Goal: Transaction & Acquisition: Purchase product/service

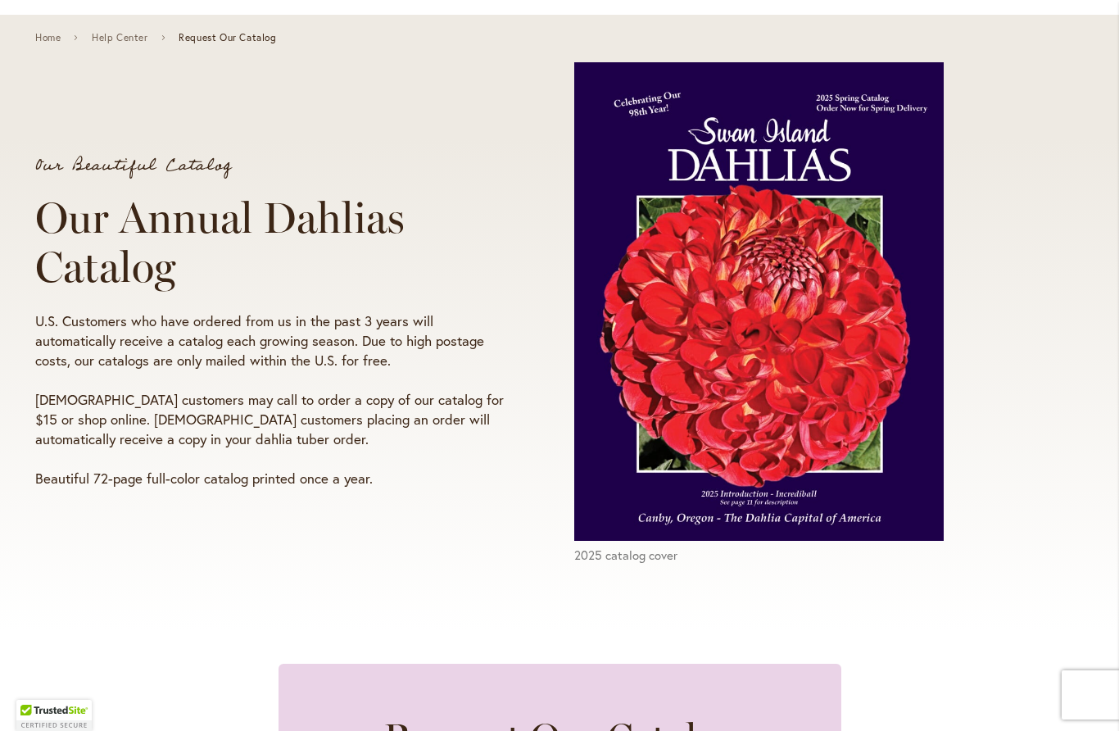
scroll to position [186, 0]
click at [772, 333] on img at bounding box center [758, 301] width 369 height 478
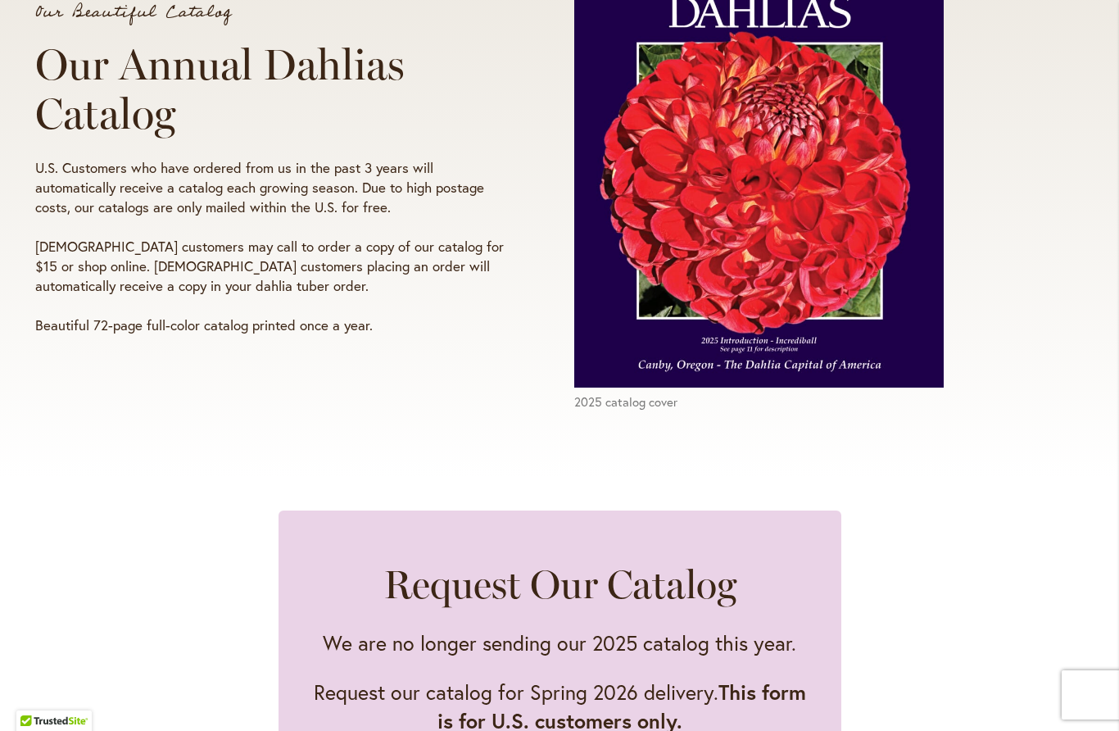
scroll to position [316, 0]
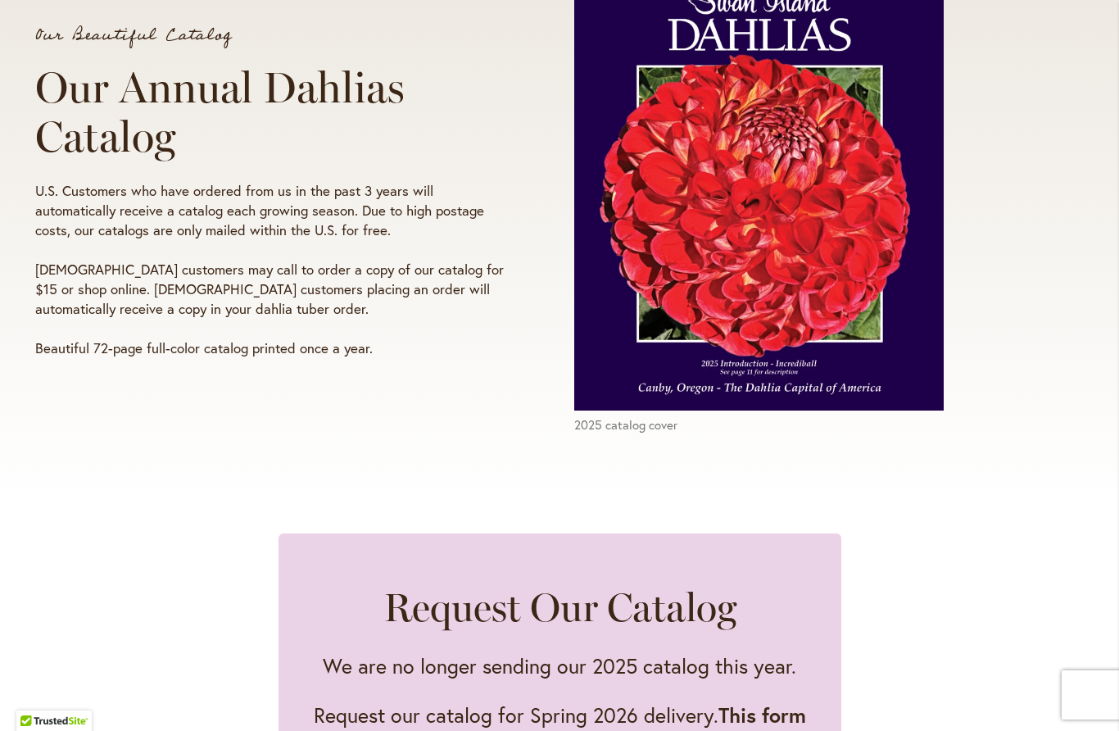
click at [855, 316] on img at bounding box center [758, 171] width 369 height 478
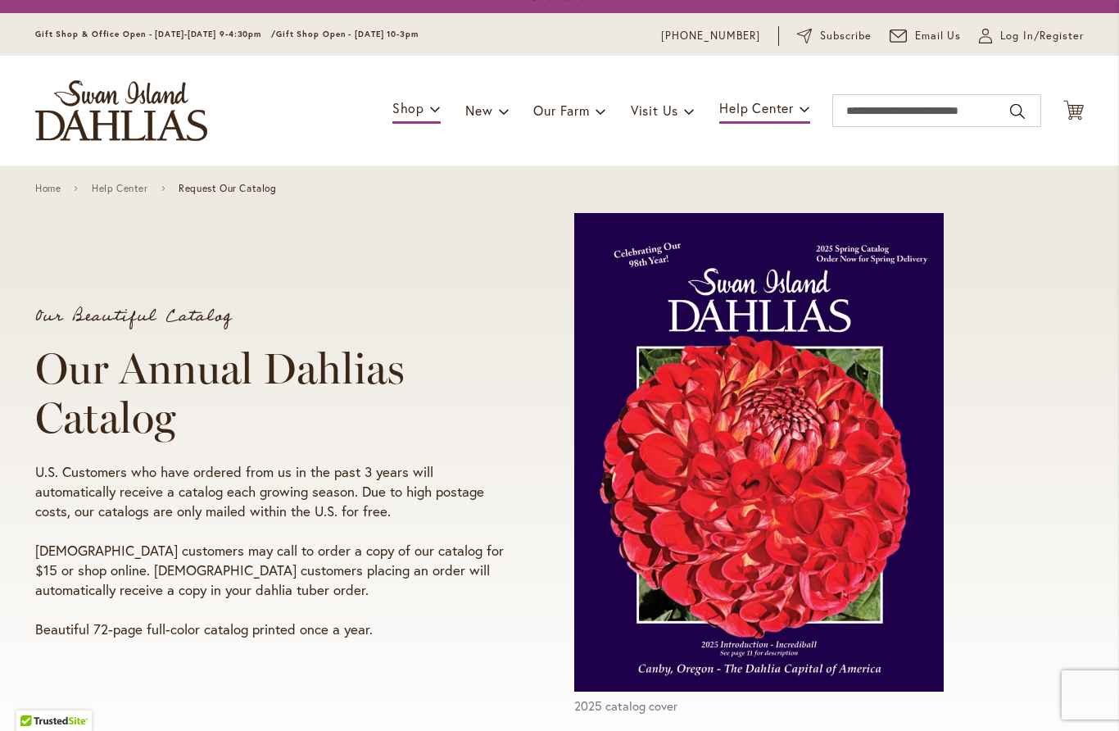
scroll to position [32, 0]
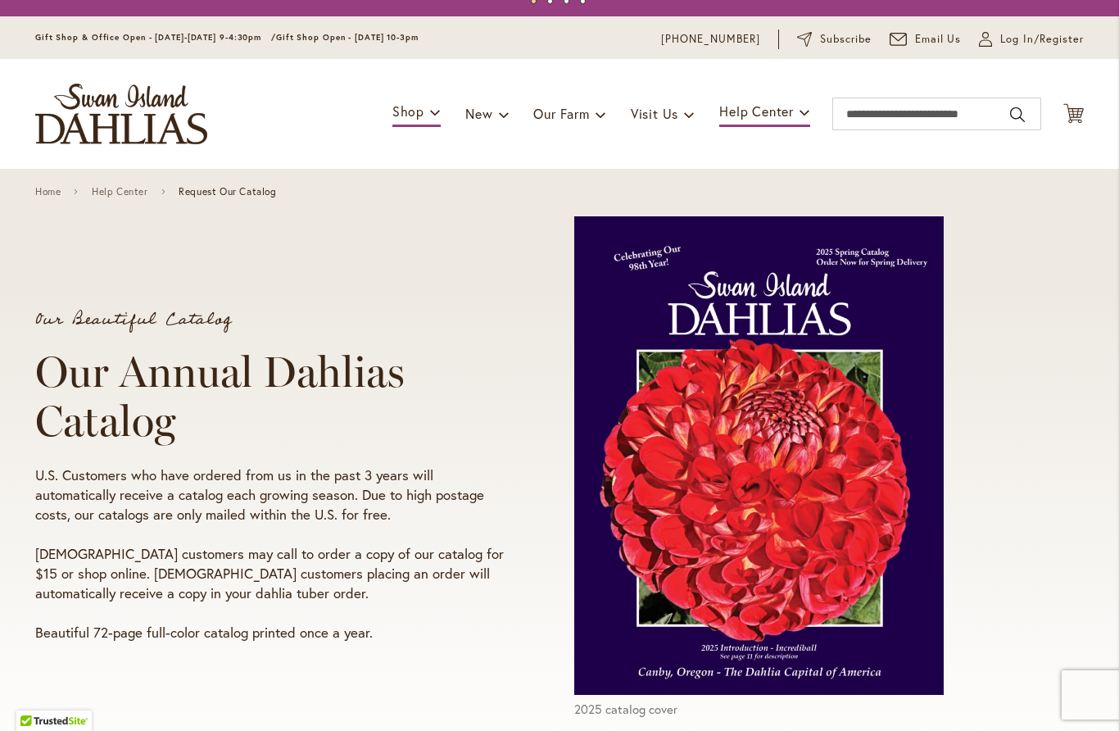
click at [826, 374] on img at bounding box center [758, 455] width 369 height 478
click at [895, 124] on input "Search" at bounding box center [936, 113] width 209 height 33
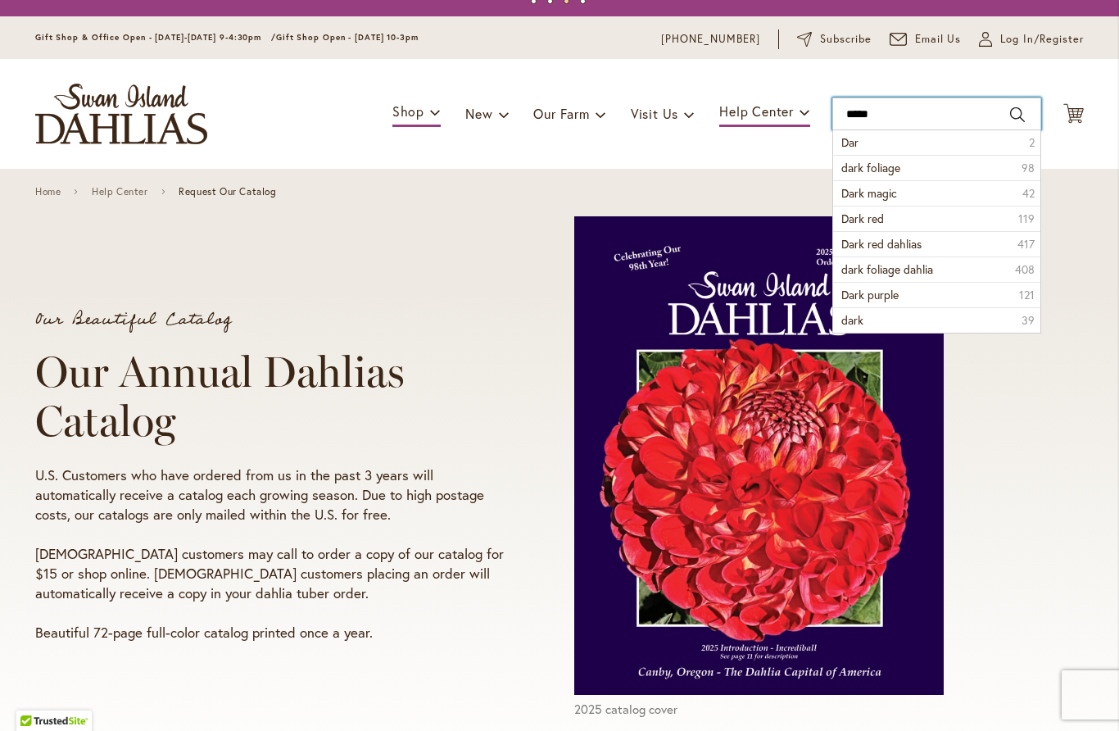
type input "******"
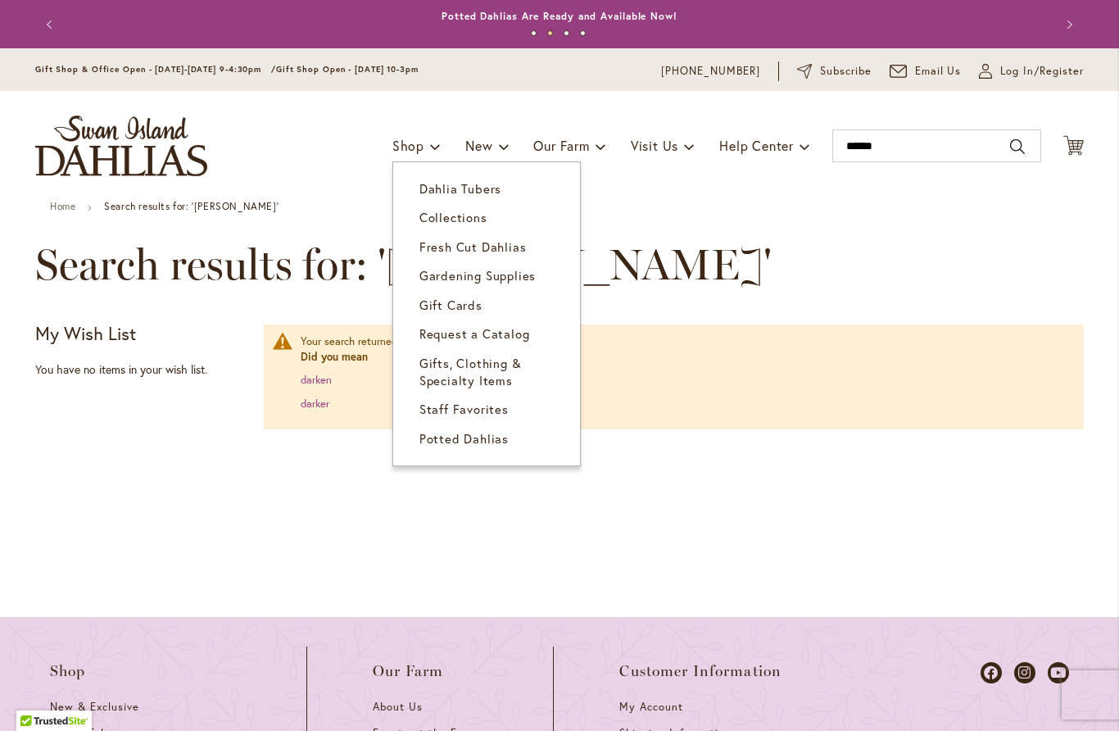
click at [465, 217] on span "Collections" at bounding box center [453, 217] width 68 height 16
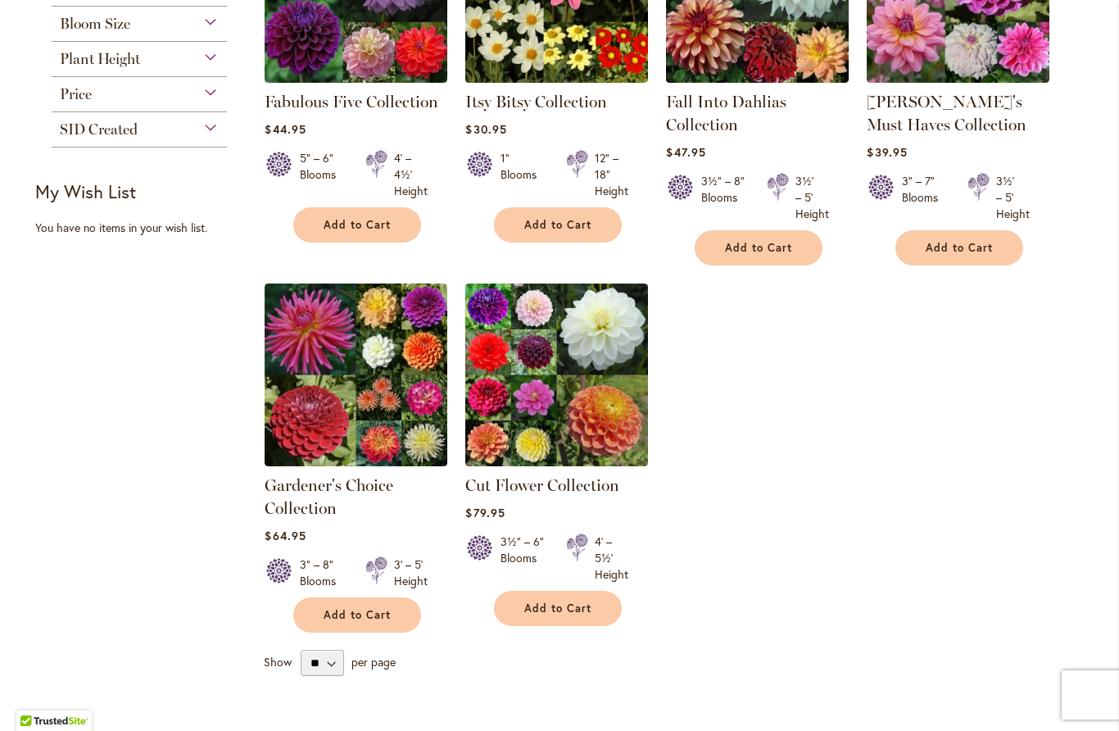
scroll to position [425, 0]
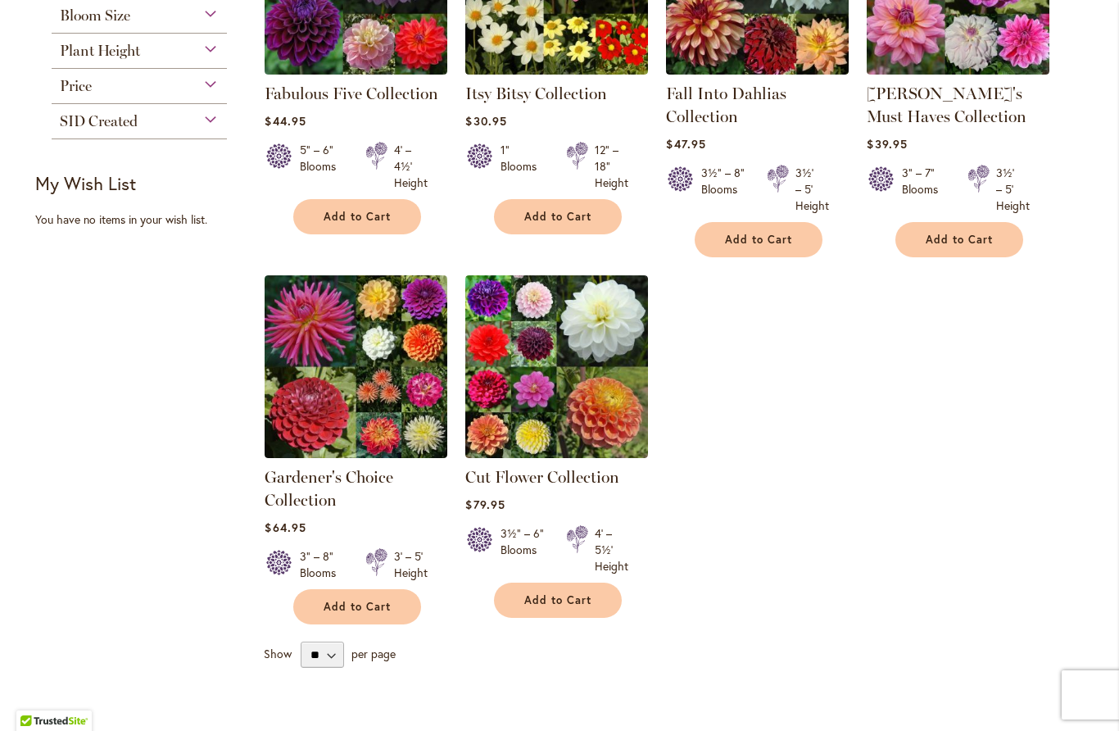
click at [572, 369] on img at bounding box center [556, 366] width 183 height 183
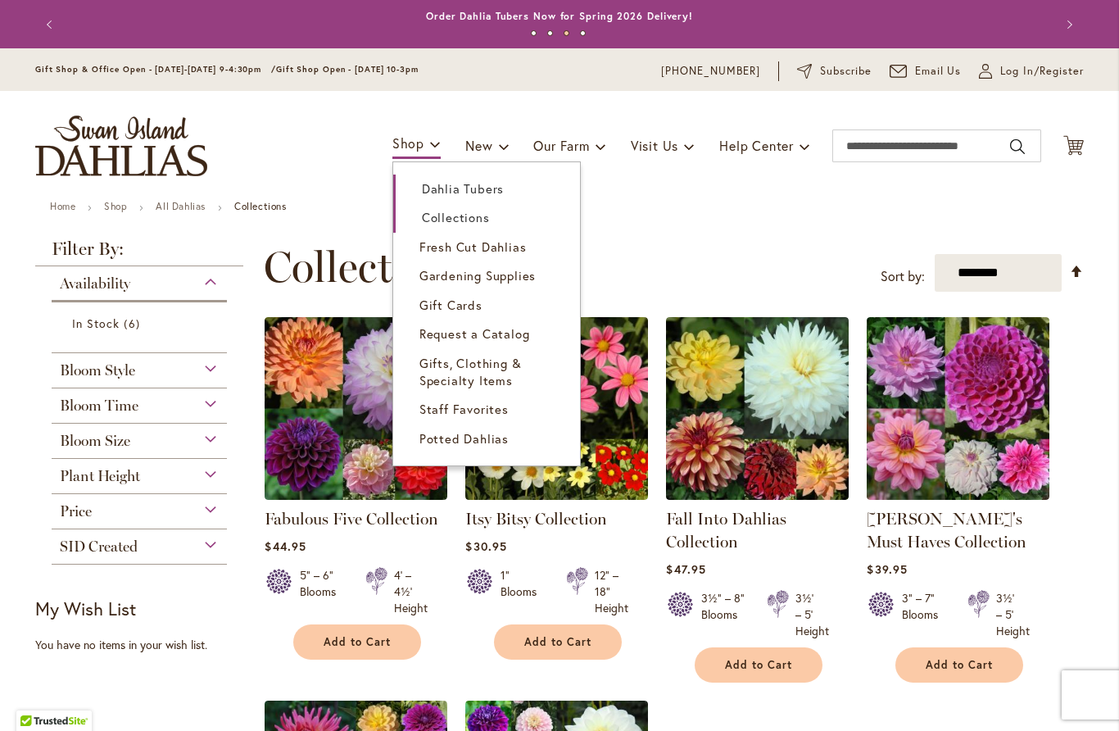
click at [489, 180] on link "Dahlia Tubers" at bounding box center [486, 188] width 187 height 29
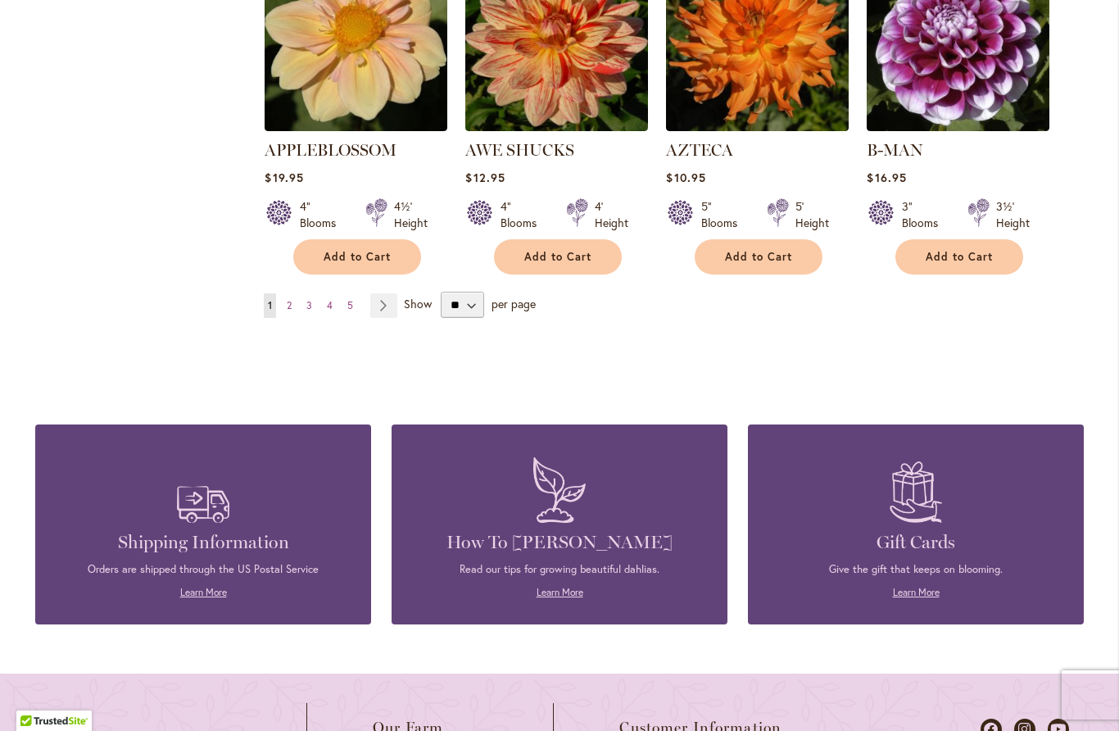
scroll to position [1538, 0]
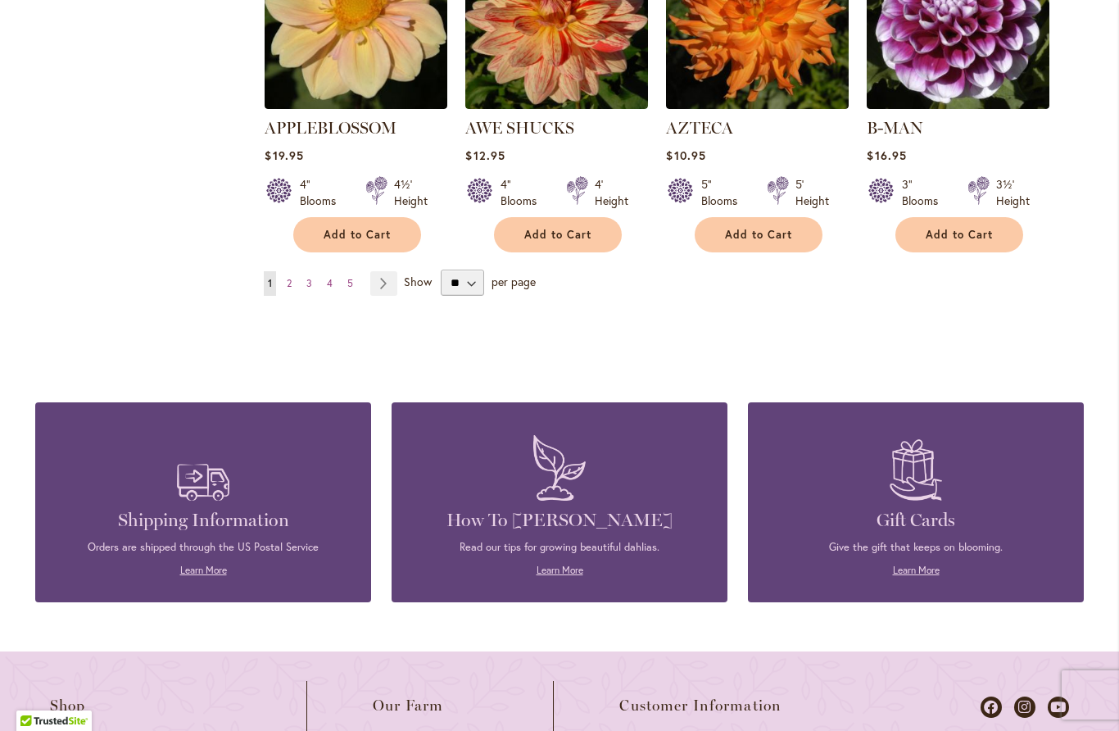
click at [352, 277] on span "5" at bounding box center [350, 283] width 6 height 12
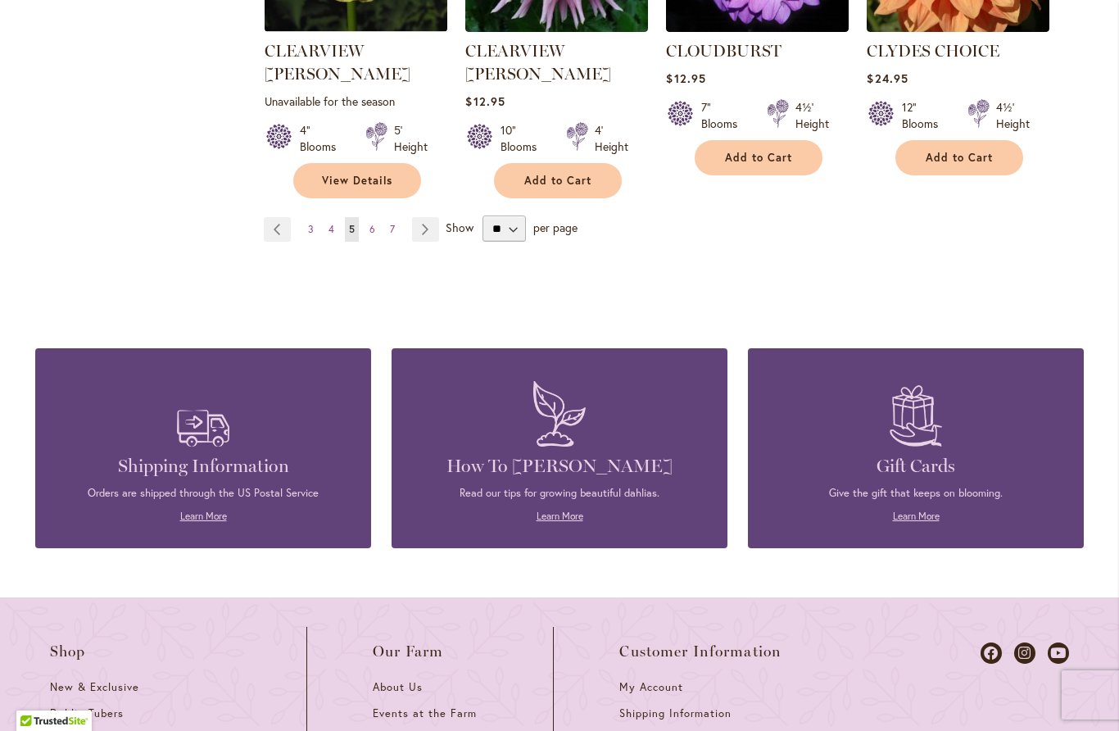
scroll to position [1663, 0]
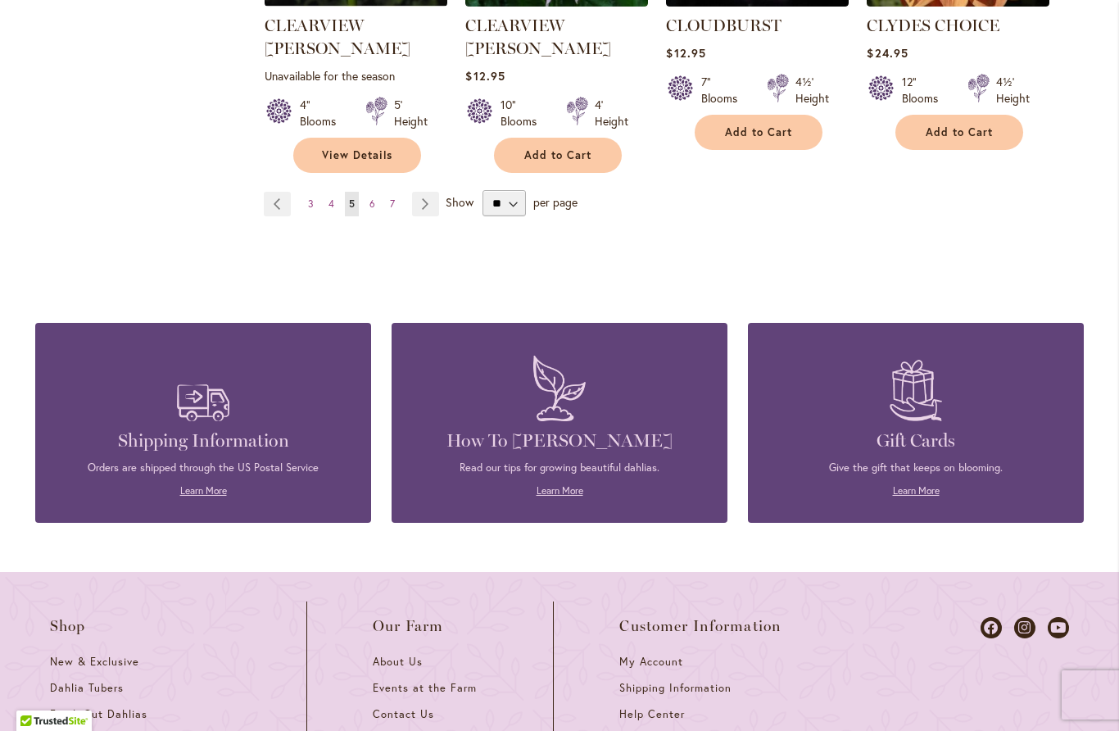
click at [378, 192] on link "Page 6" at bounding box center [372, 204] width 14 height 25
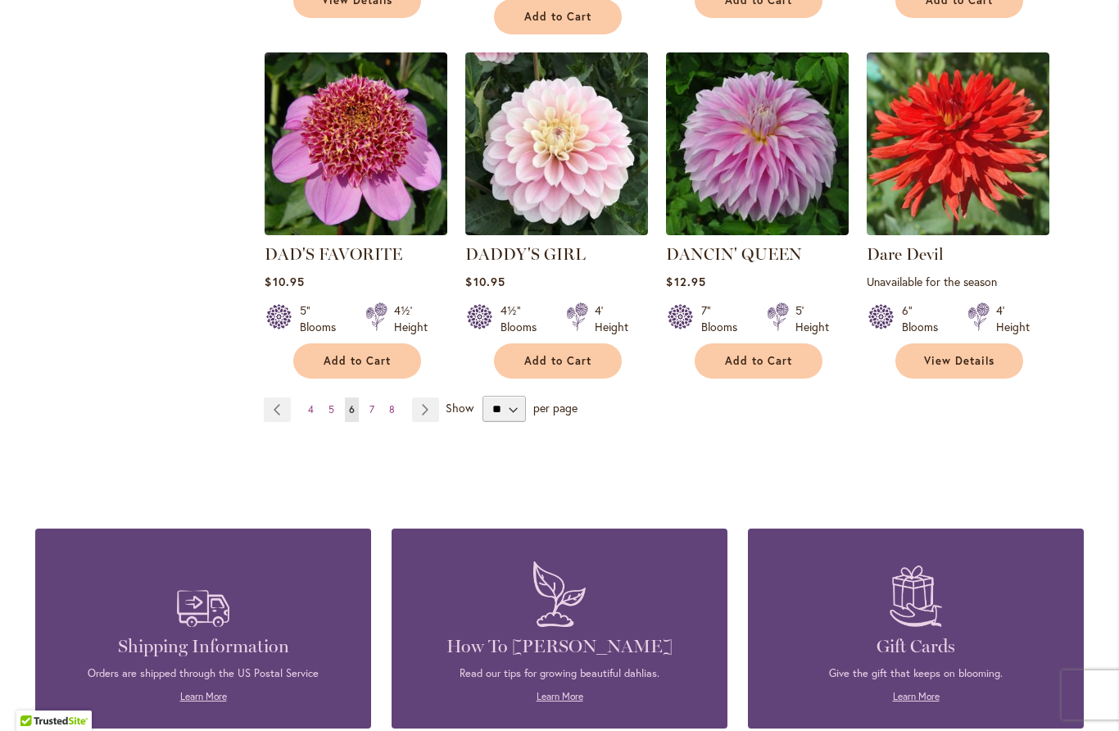
scroll to position [1428, 0]
click at [371, 405] on span "7" at bounding box center [371, 409] width 5 height 12
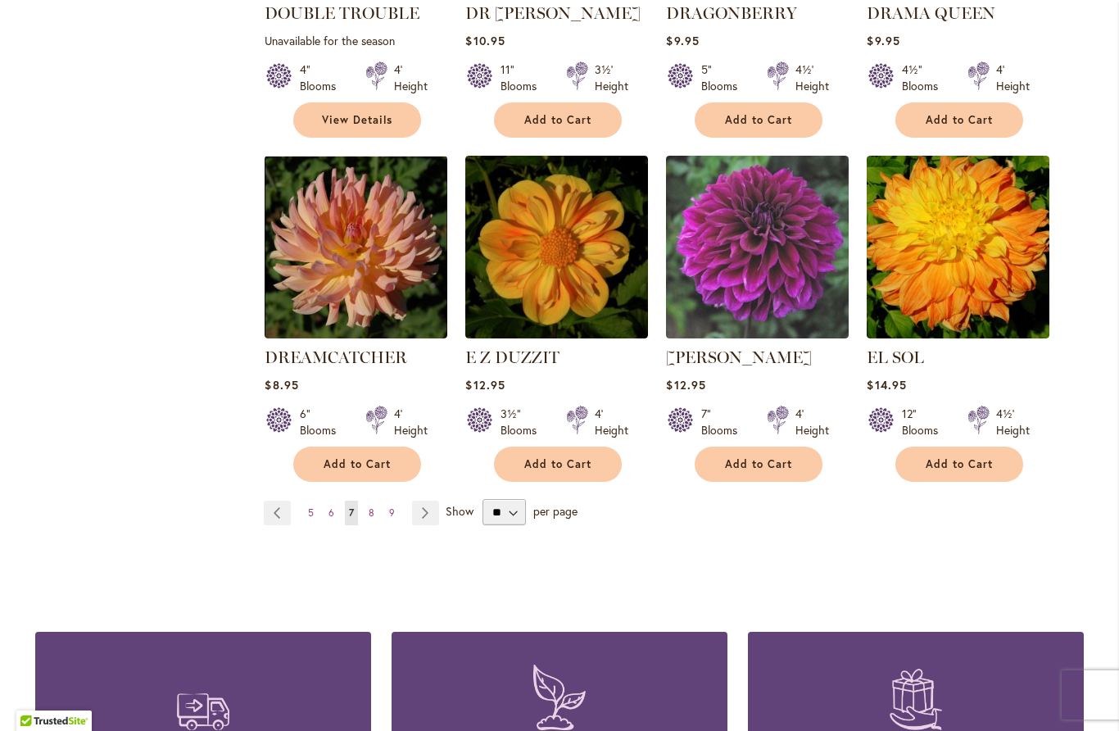
scroll to position [1330, 0]
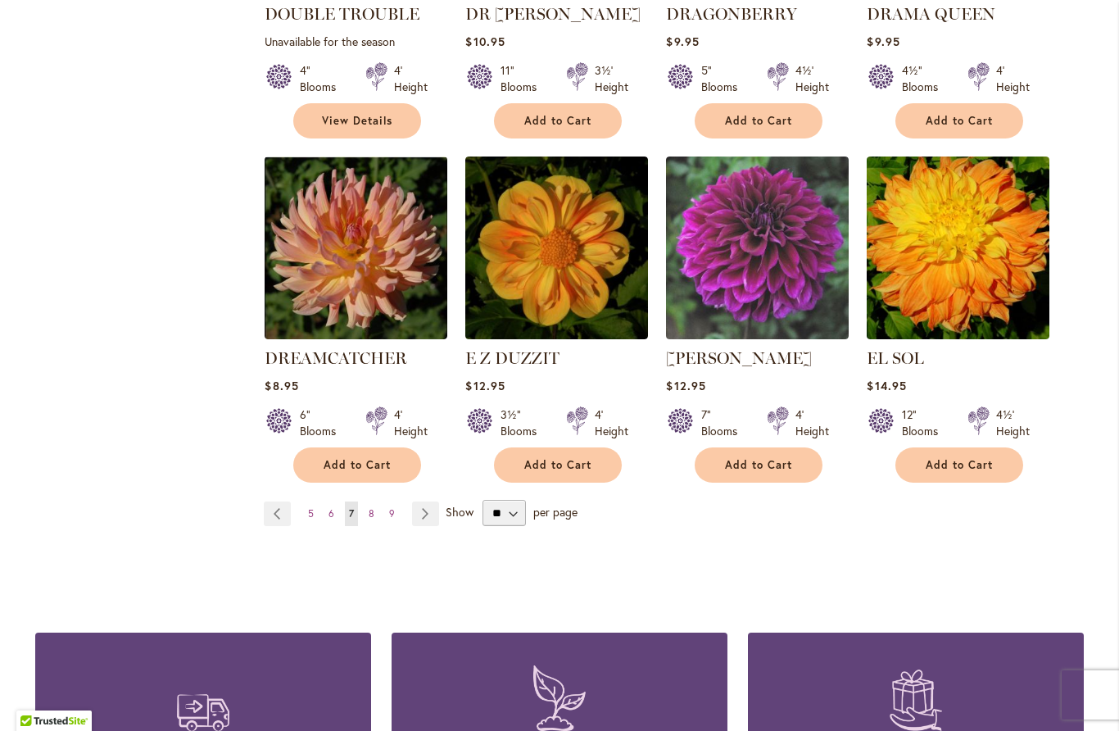
click at [375, 501] on link "Page 8" at bounding box center [372, 513] width 14 height 25
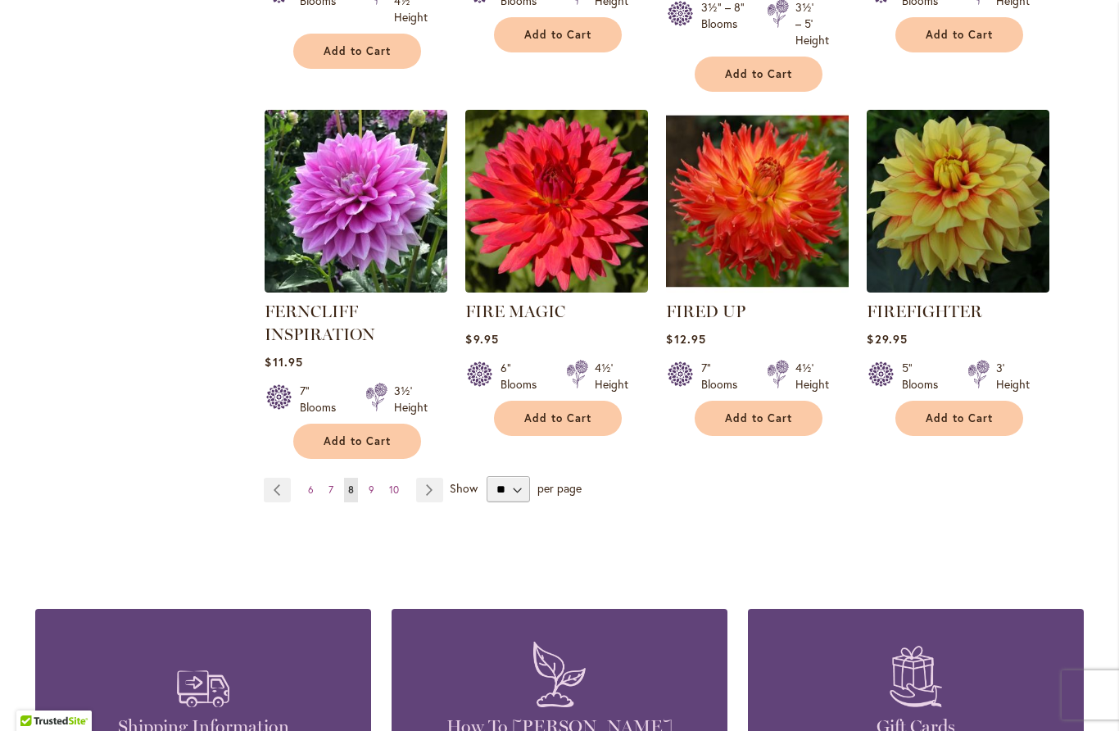
scroll to position [1373, 0]
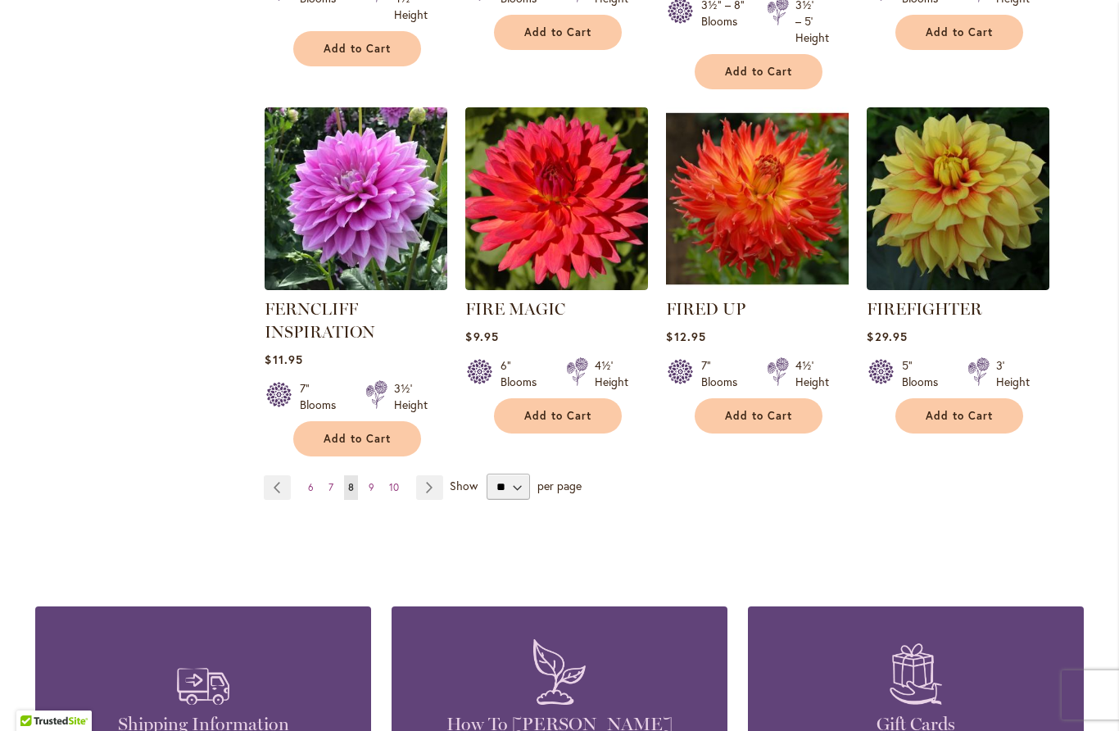
click at [373, 488] on span "9" at bounding box center [372, 487] width 6 height 12
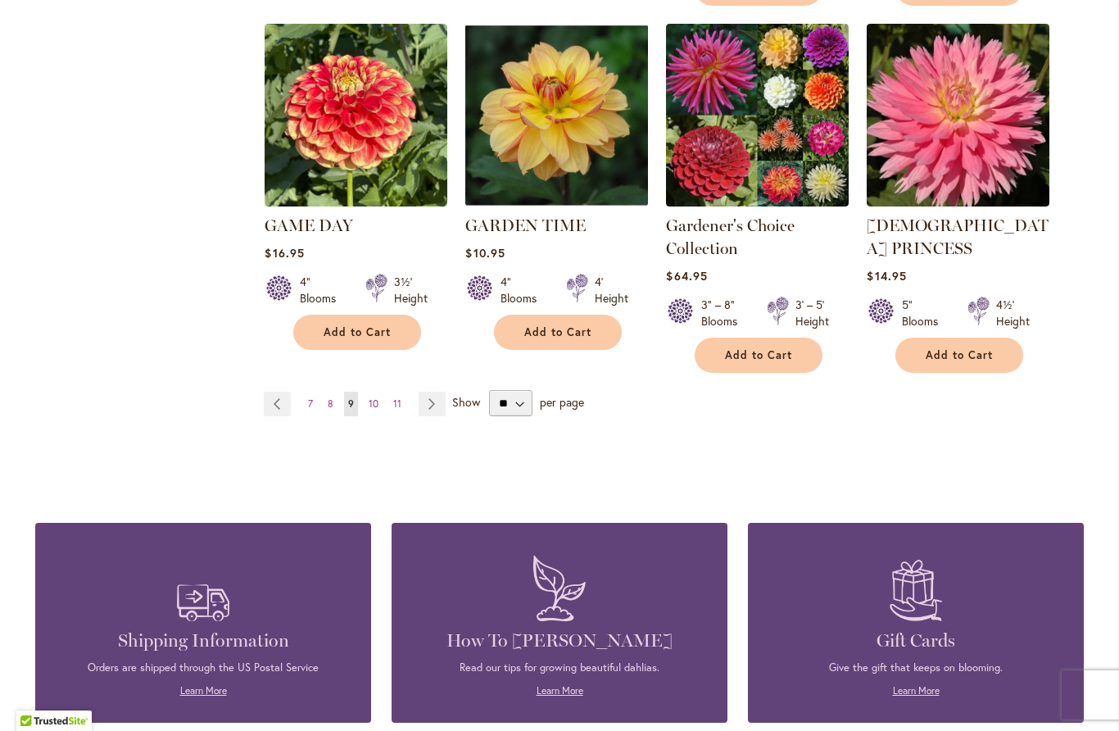
scroll to position [1488, 0]
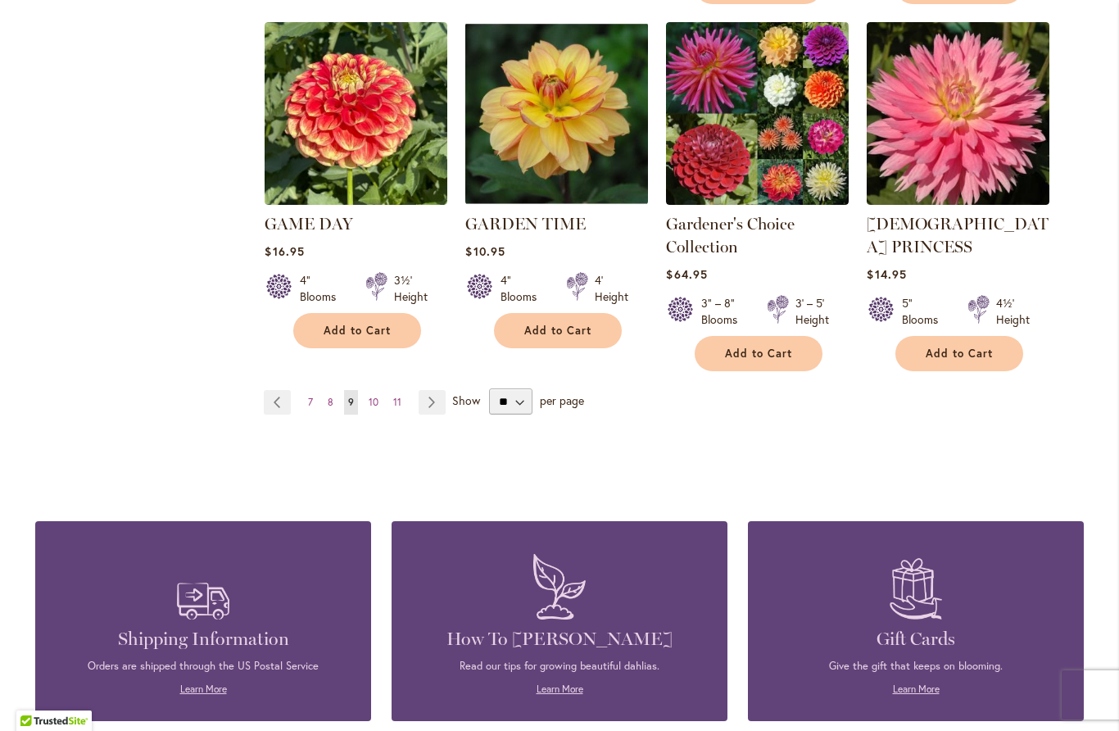
click at [373, 396] on span "10" at bounding box center [374, 402] width 10 height 12
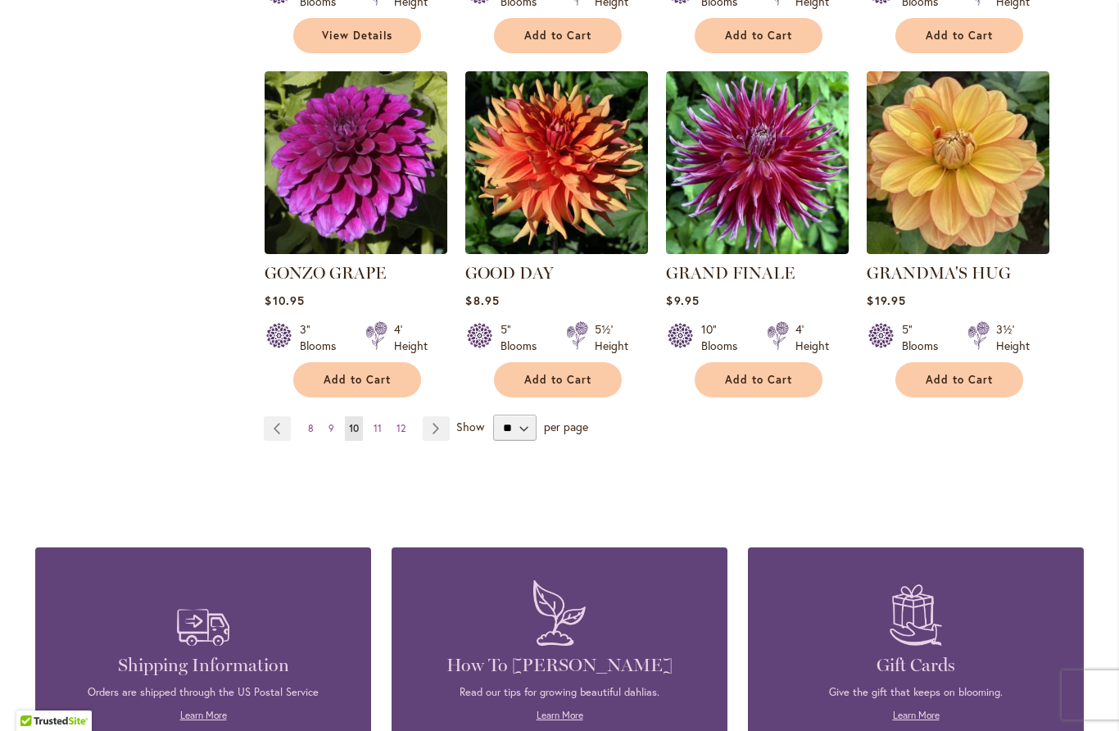
scroll to position [1393, 0]
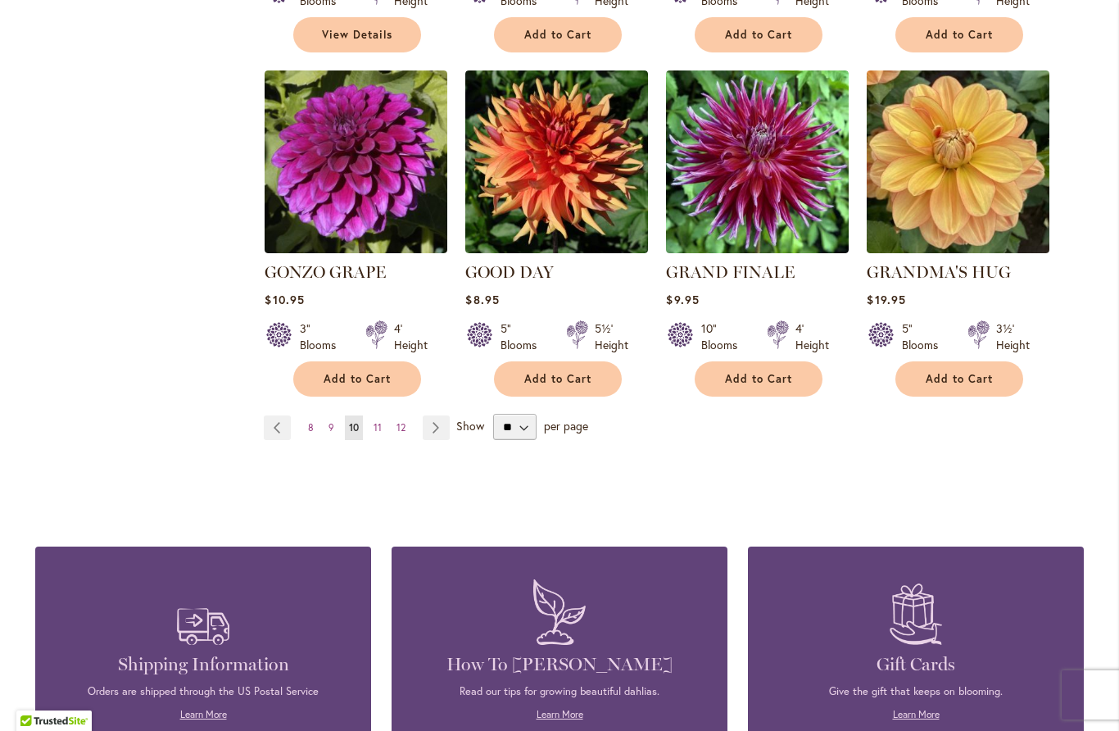
click at [371, 415] on link "Page 11" at bounding box center [377, 427] width 16 height 25
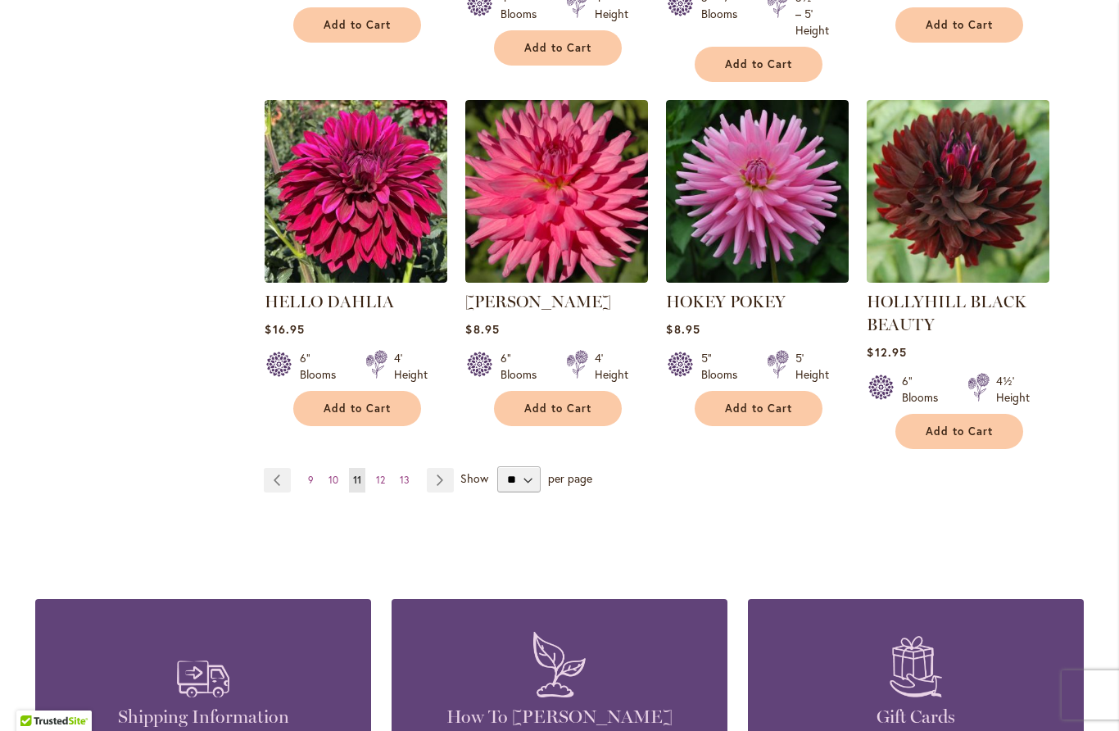
scroll to position [1407, 0]
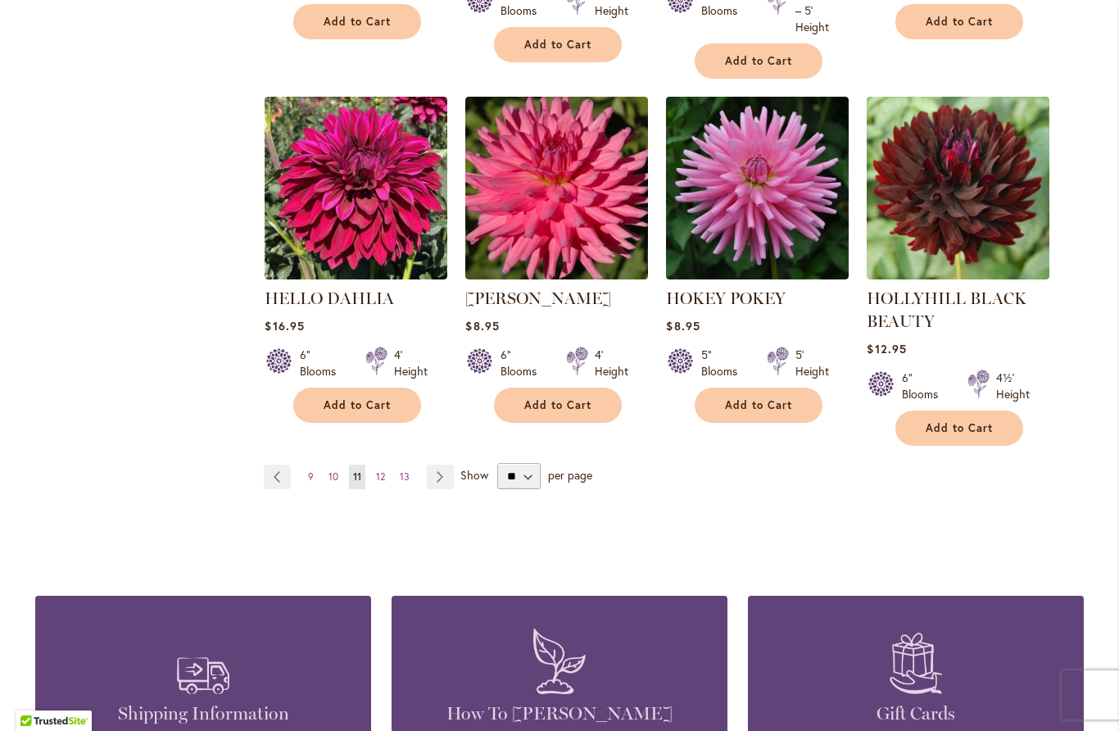
click at [387, 477] on link "Page 12" at bounding box center [380, 476] width 17 height 25
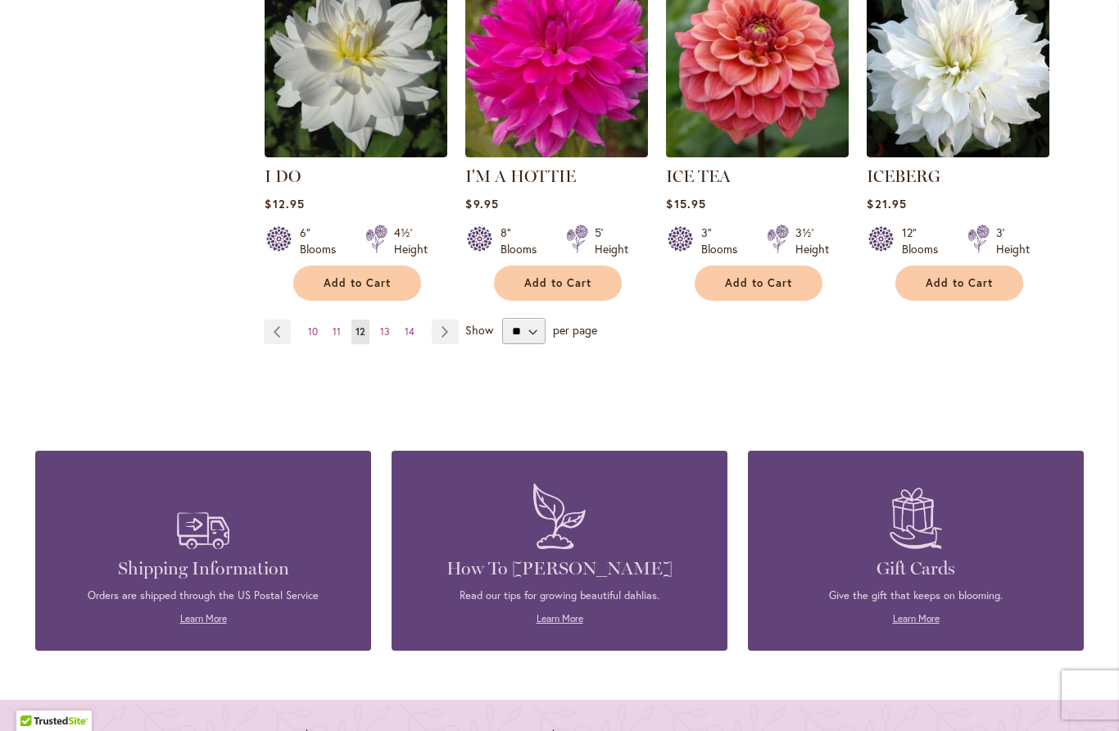
scroll to position [1496, 0]
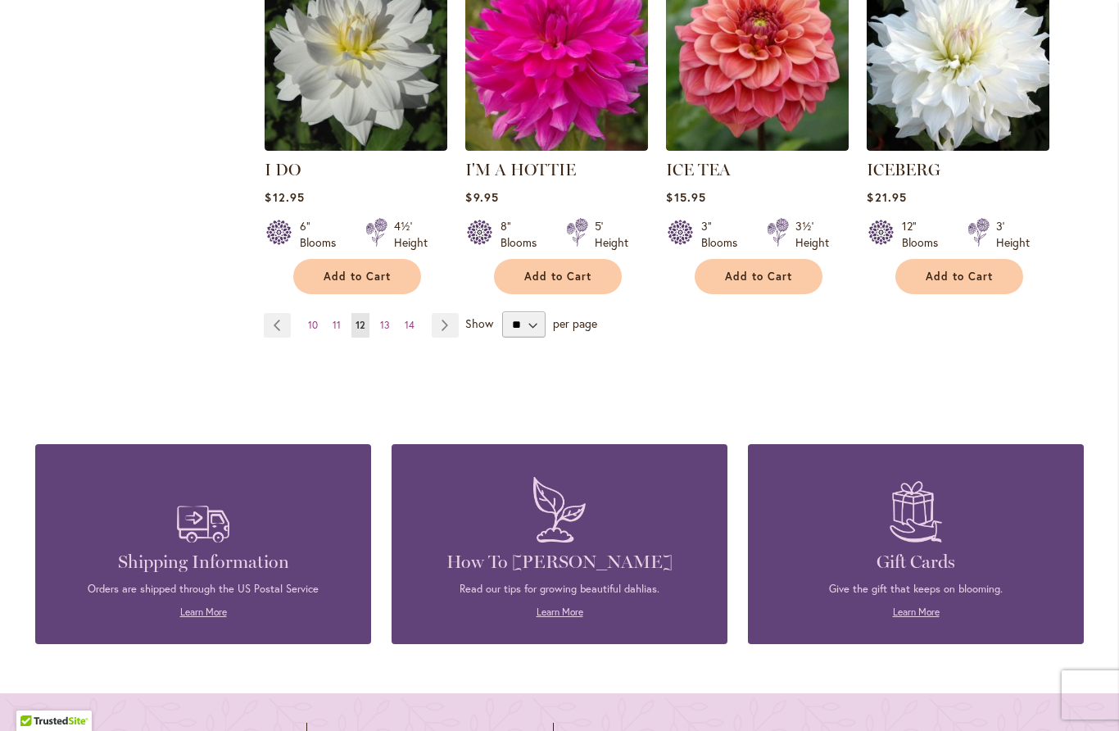
click at [392, 313] on link "Page 13" at bounding box center [385, 325] width 18 height 25
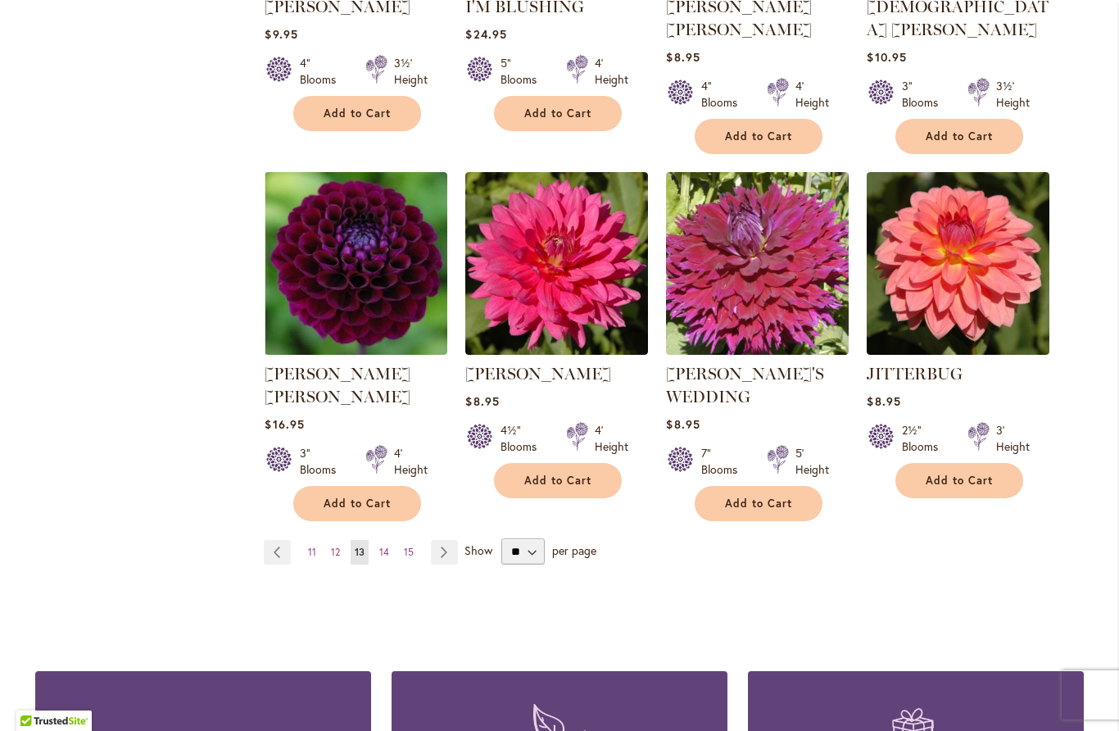
scroll to position [1313, 0]
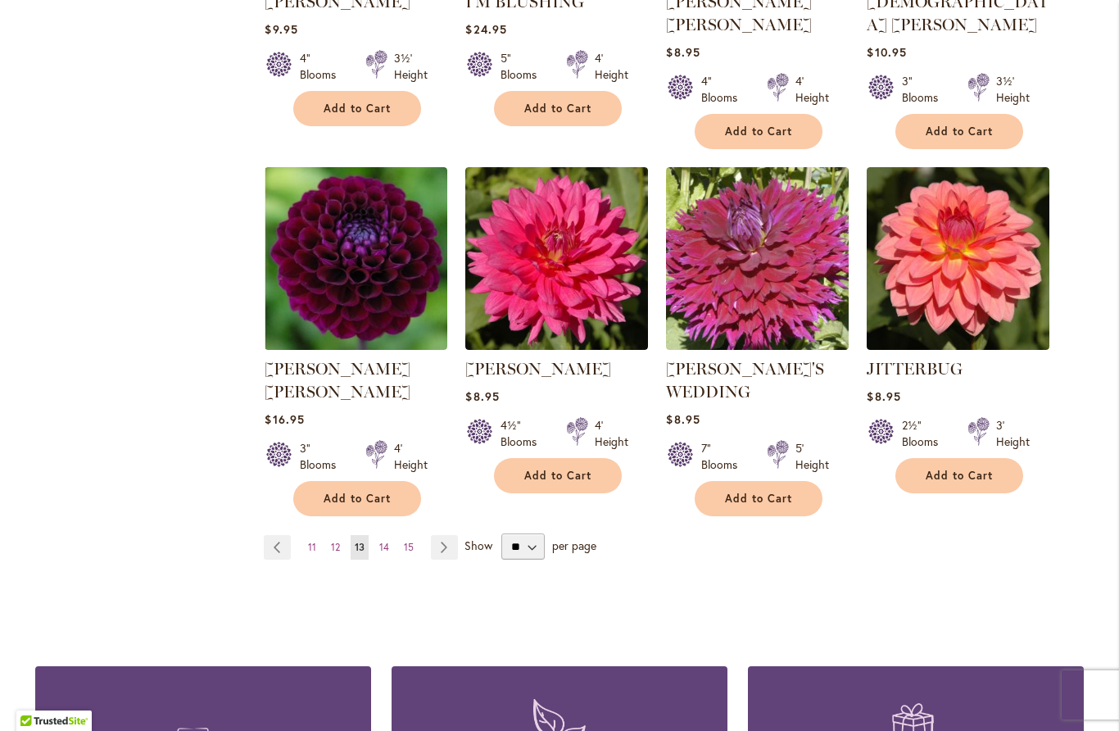
click at [385, 541] on span "14" at bounding box center [384, 547] width 10 height 12
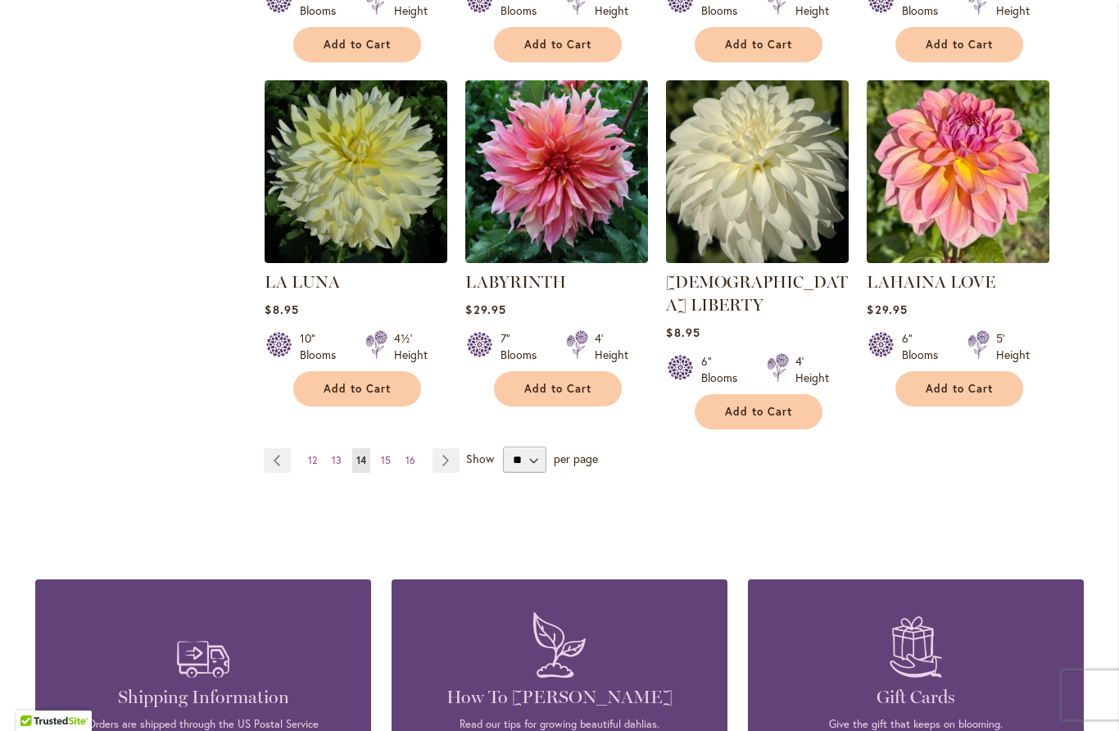
scroll to position [1365, 0]
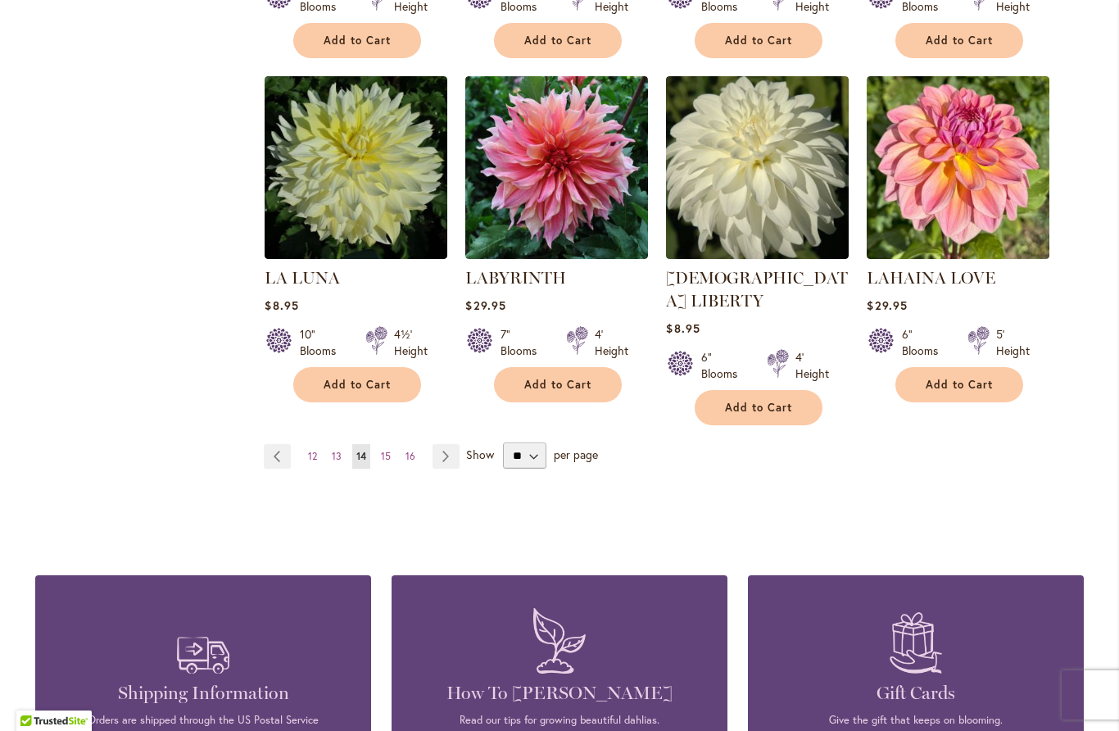
click at [391, 450] on span "15" at bounding box center [386, 456] width 10 height 12
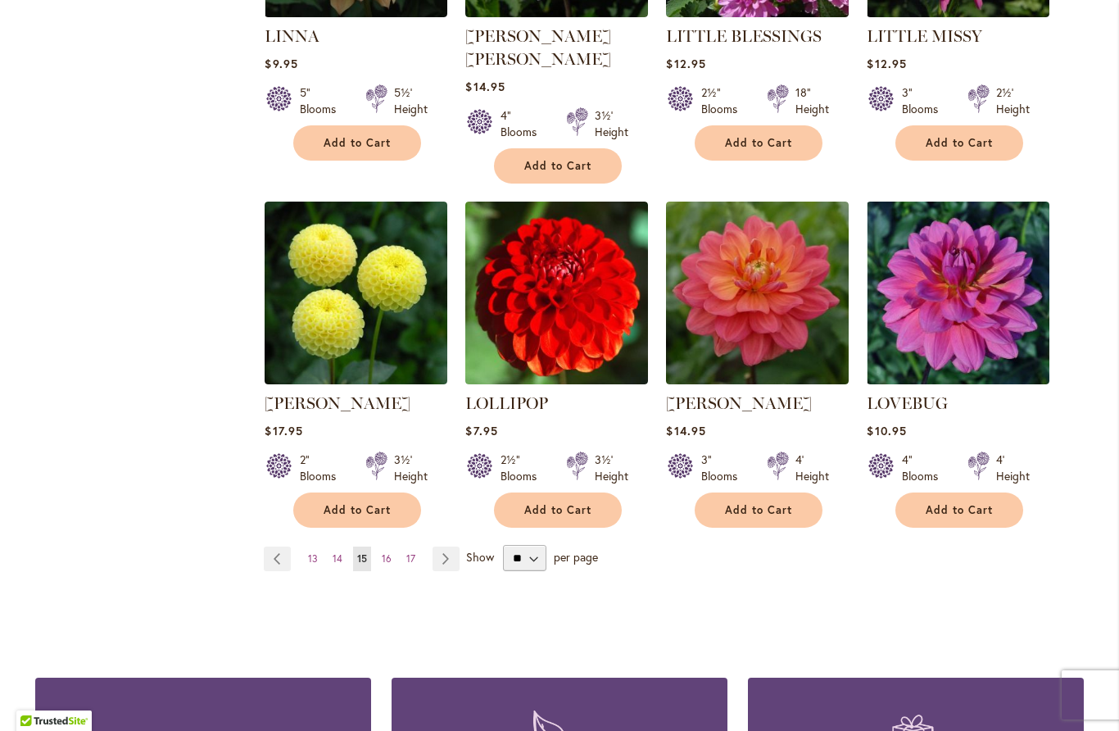
scroll to position [1286, 0]
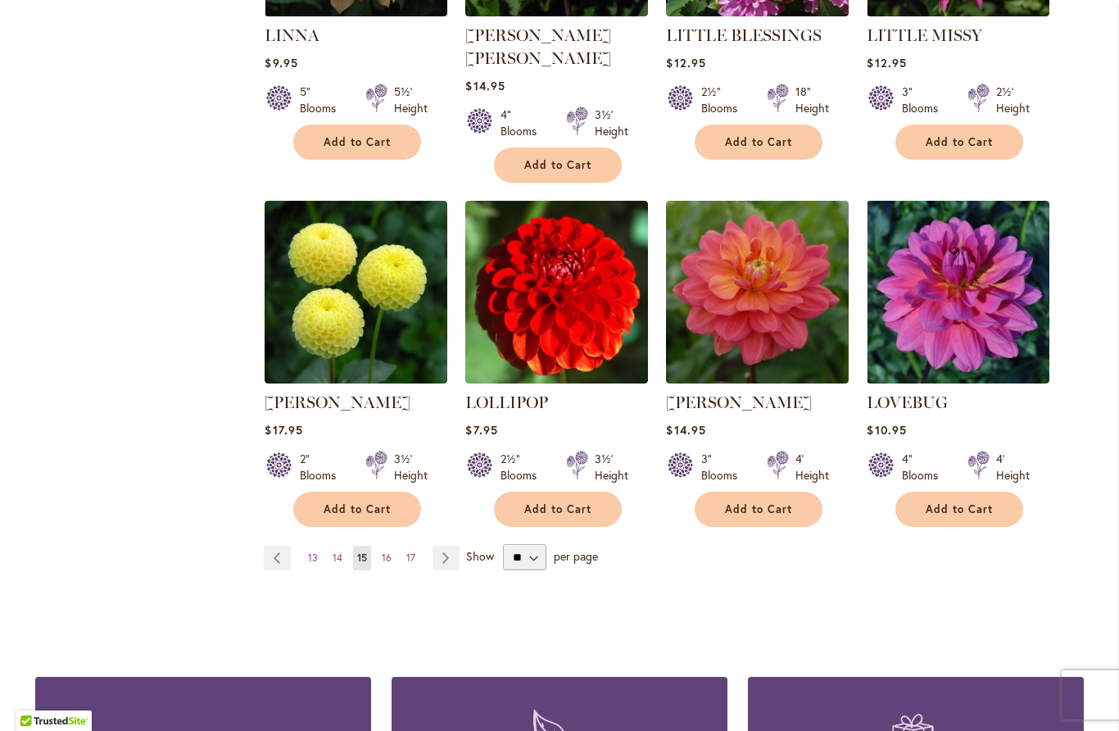
click at [393, 546] on link "Page 16" at bounding box center [387, 558] width 18 height 25
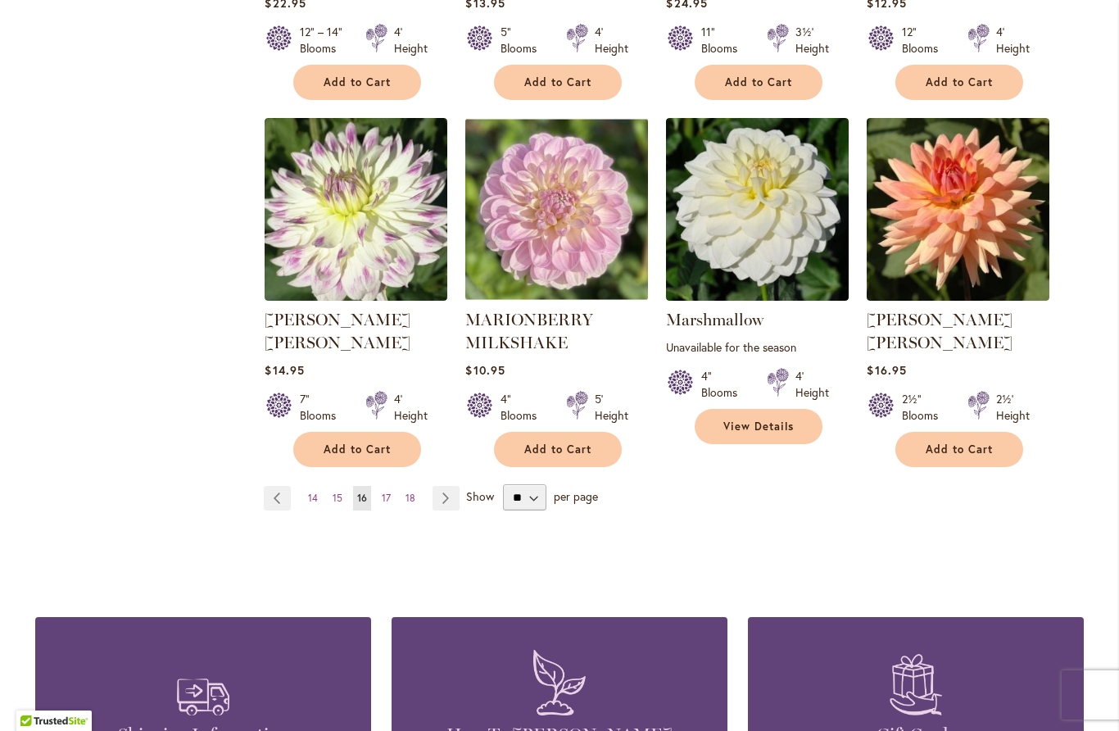
scroll to position [1352, 0]
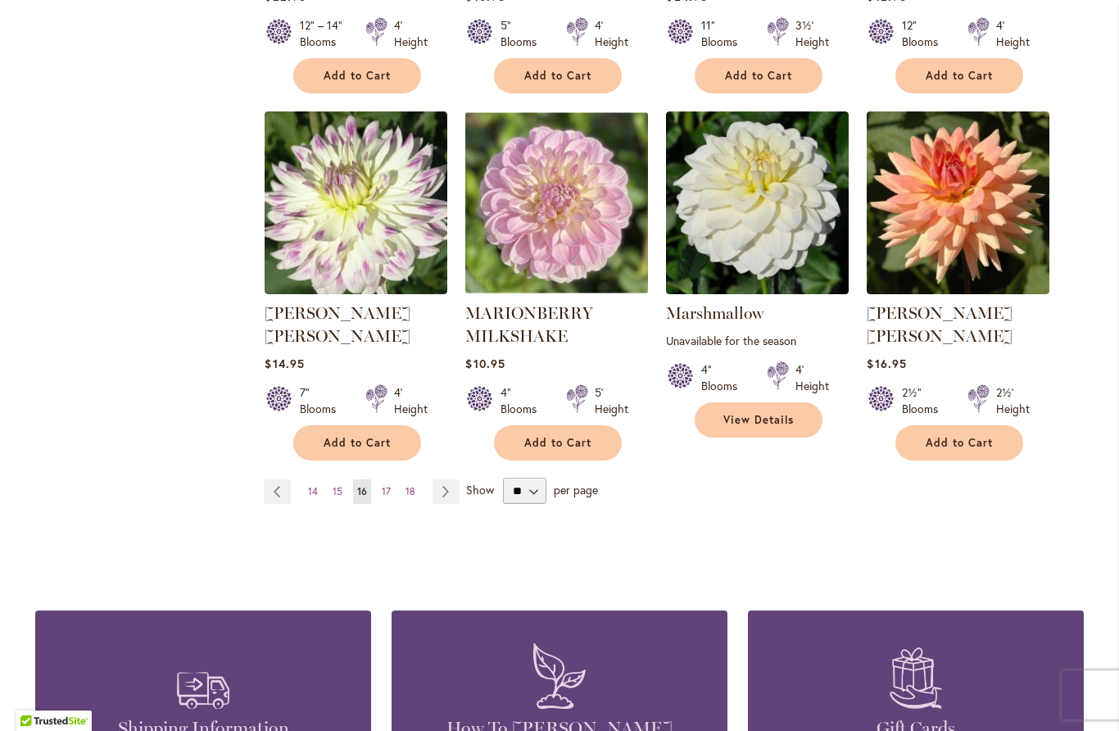
click at [390, 485] on span "17" at bounding box center [386, 491] width 9 height 12
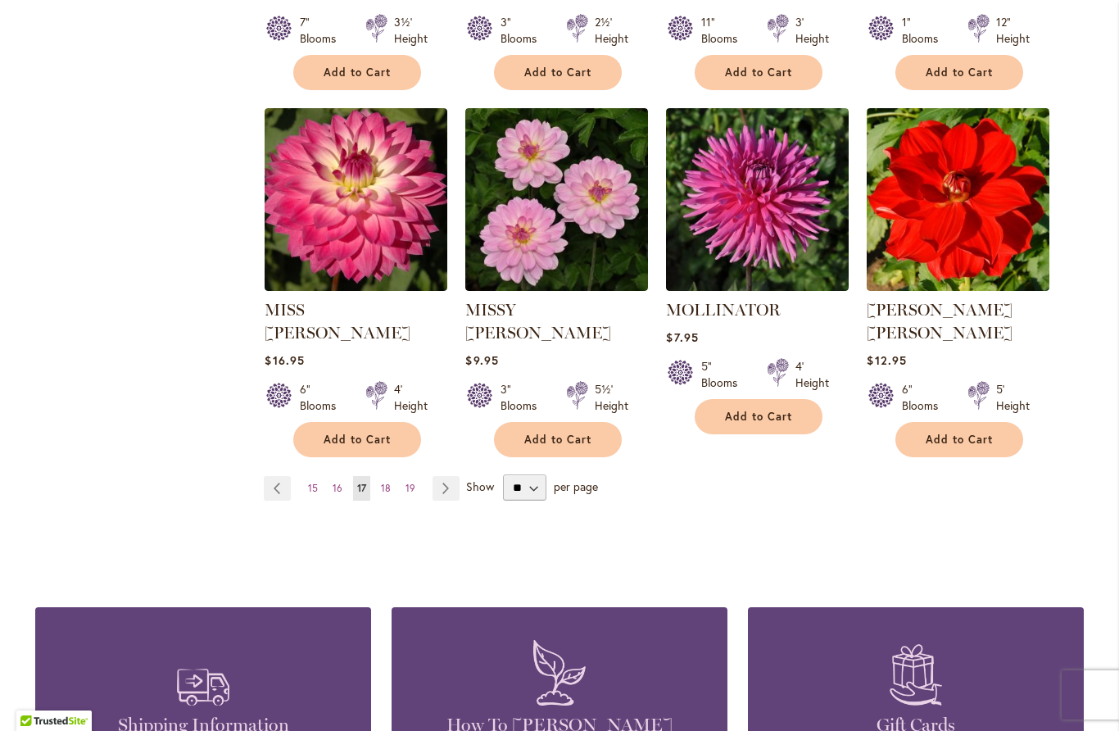
scroll to position [1351, 0]
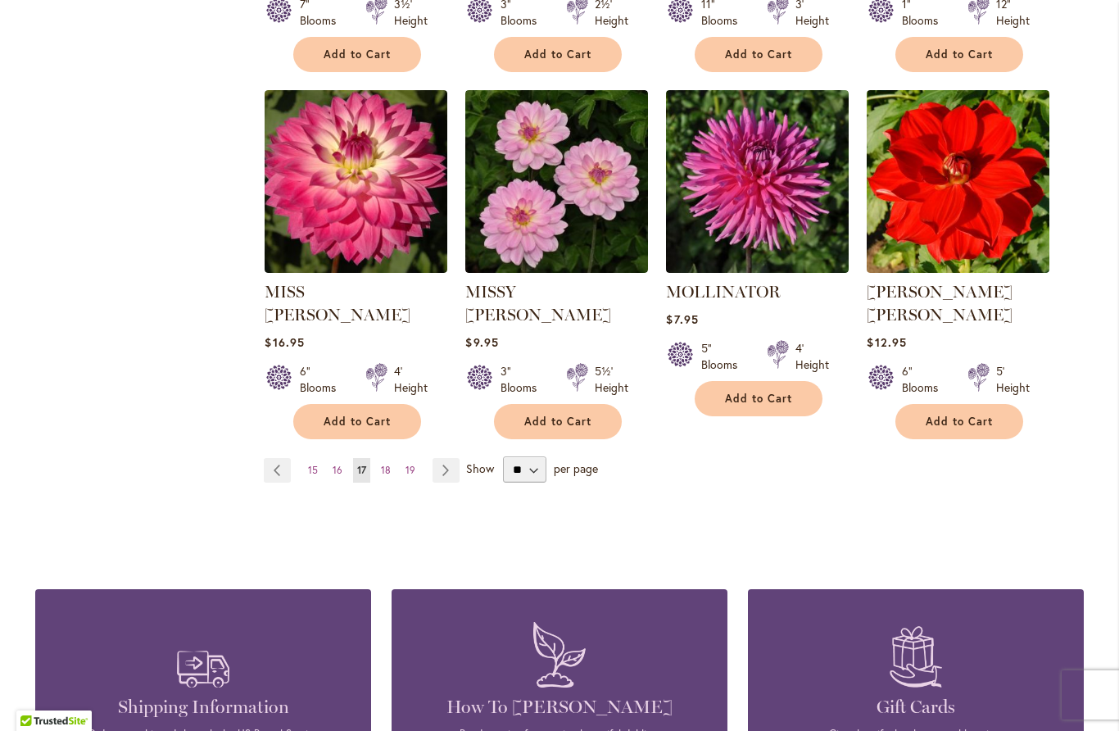
click at [383, 458] on link "Page 18" at bounding box center [386, 470] width 18 height 25
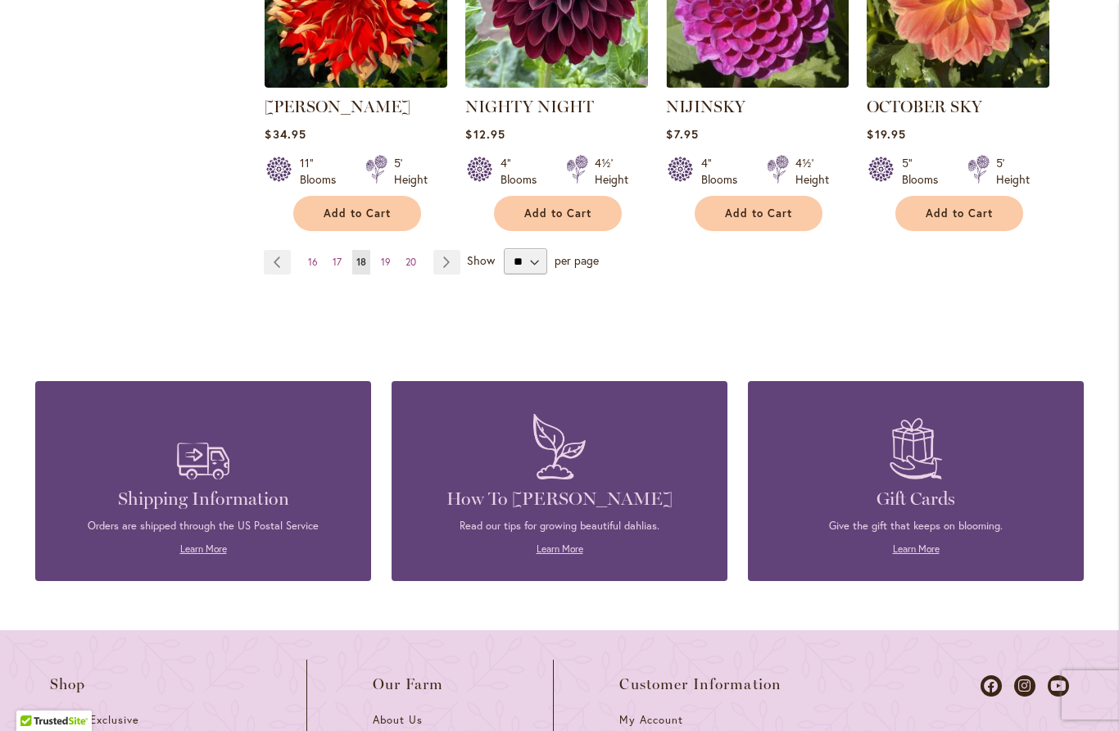
scroll to position [1581, 0]
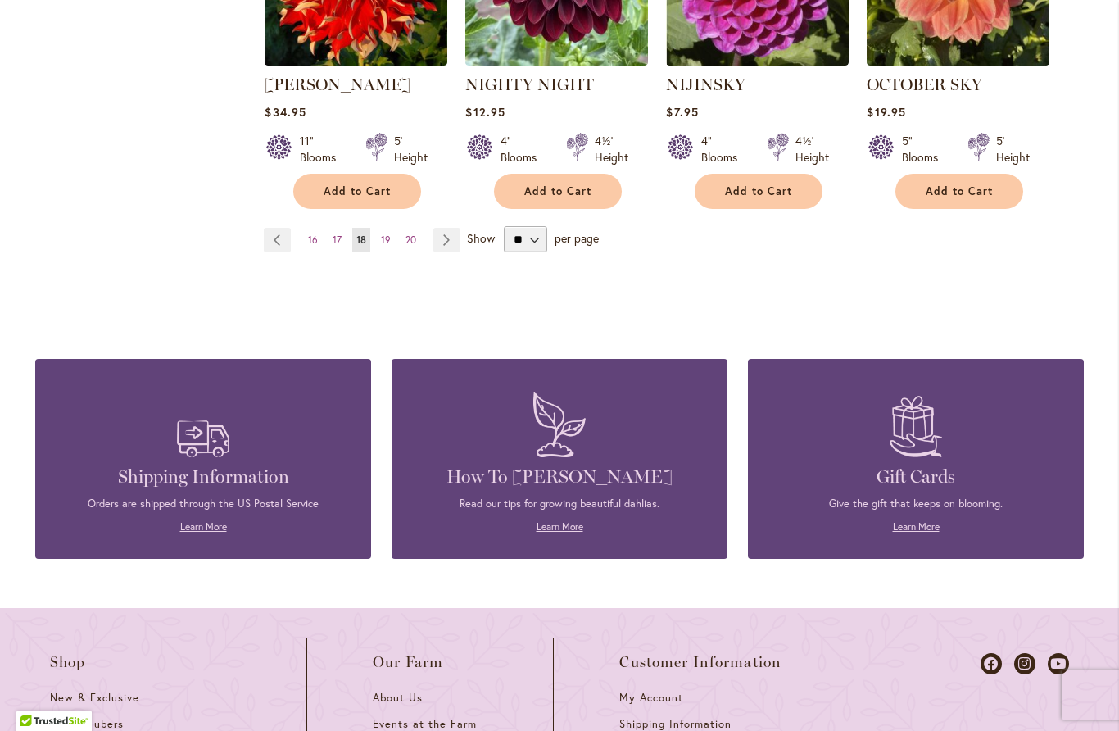
click at [387, 228] on link "Page 19" at bounding box center [386, 240] width 18 height 25
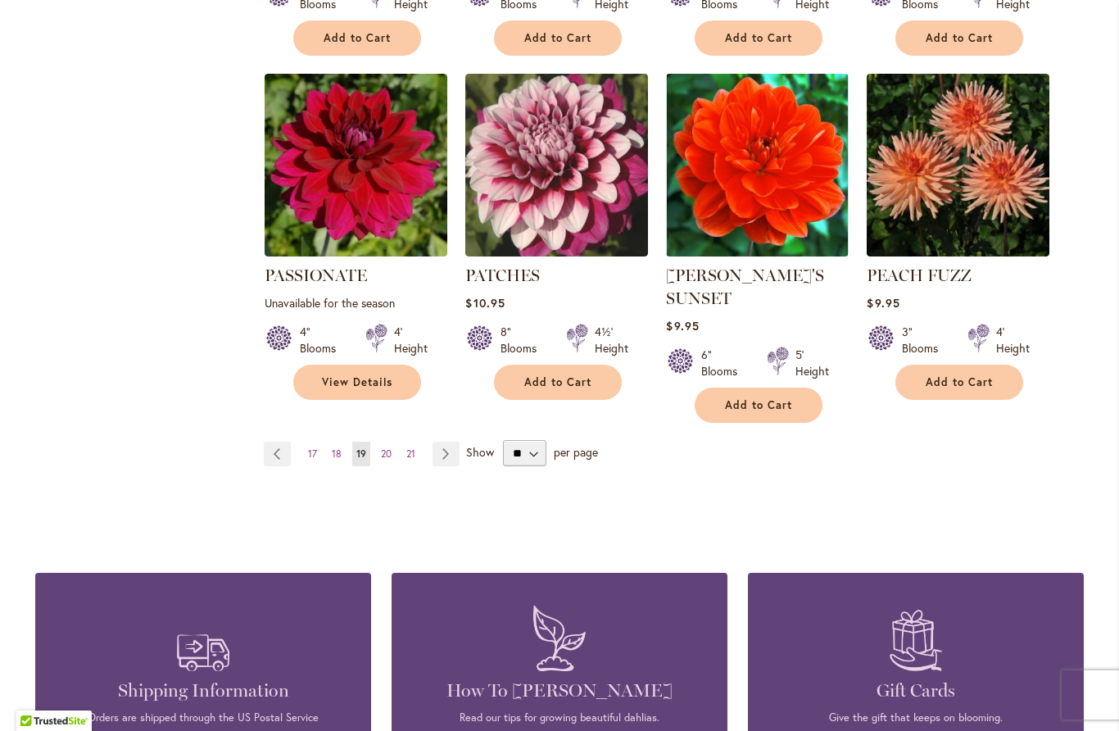
scroll to position [1391, 0]
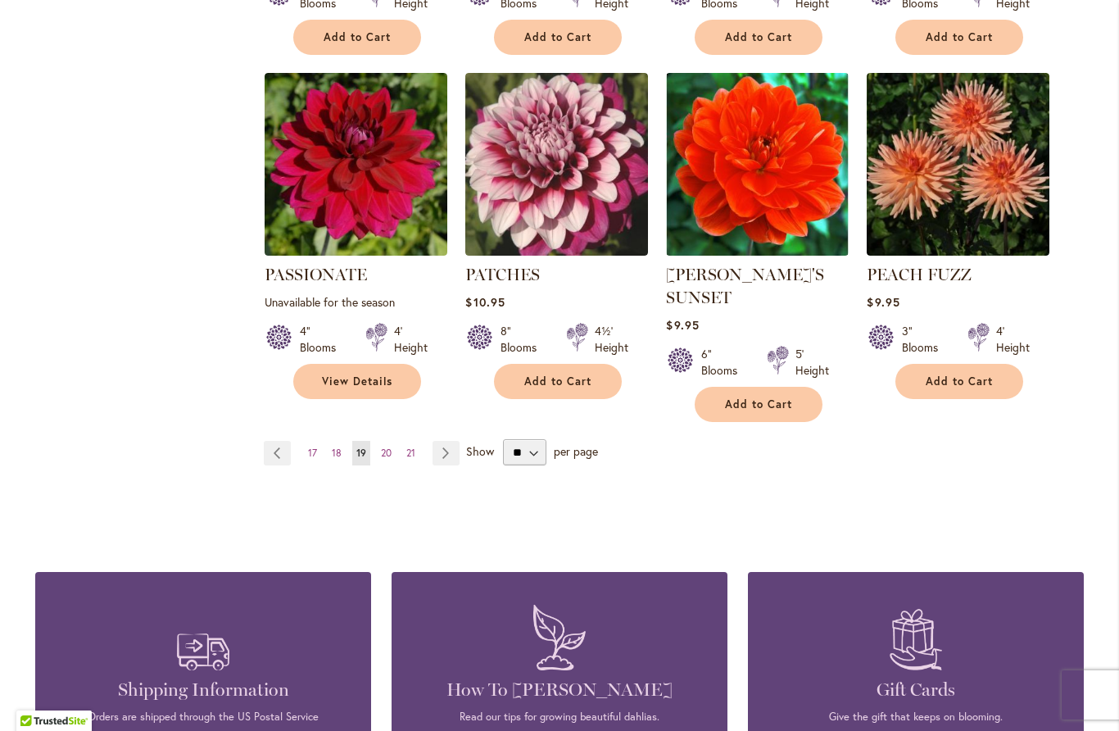
click at [390, 446] on span "20" at bounding box center [386, 452] width 11 height 12
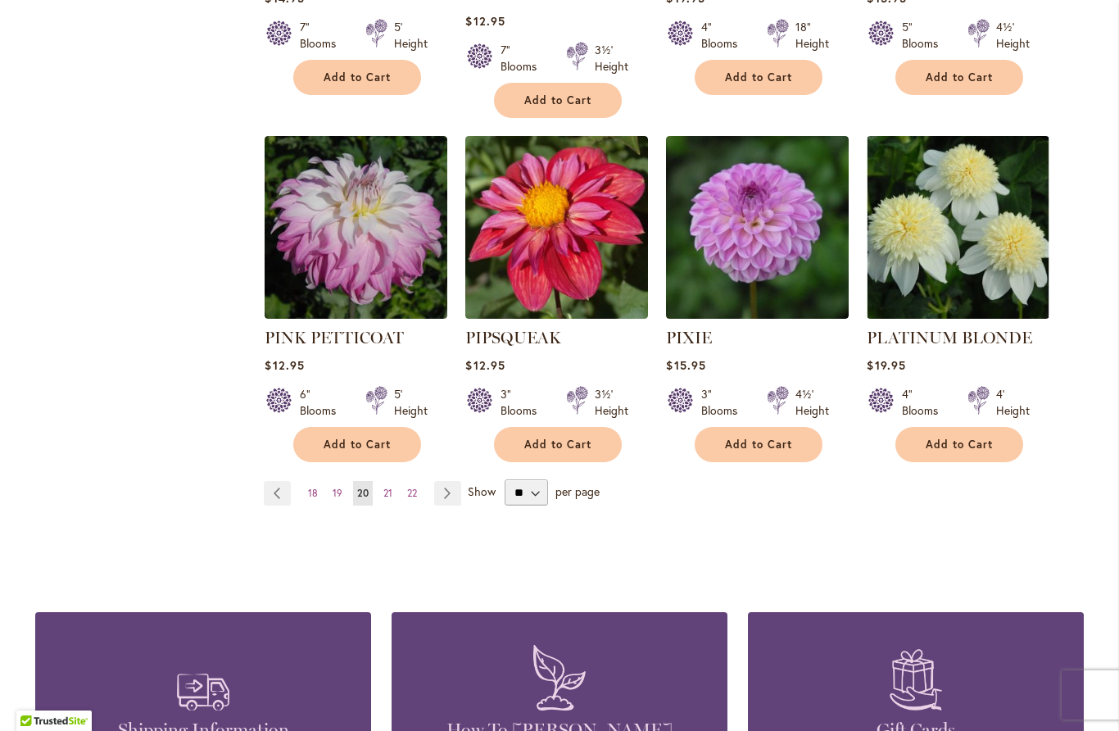
scroll to position [1384, 0]
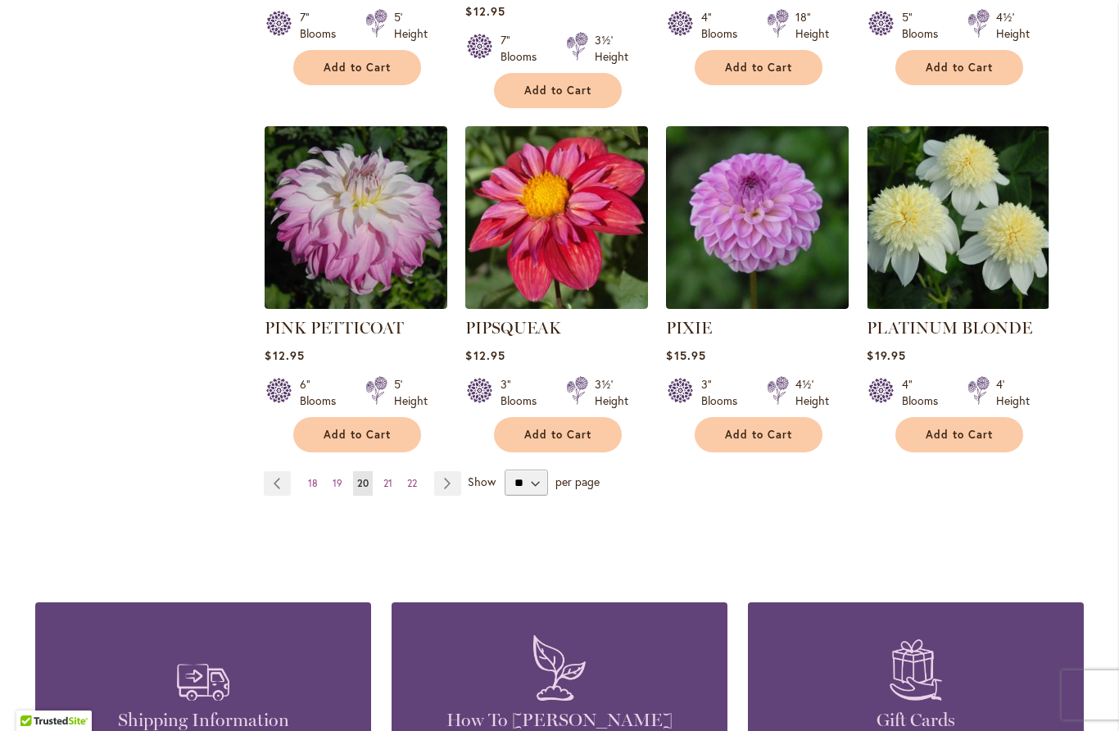
click at [389, 477] on span "21" at bounding box center [387, 483] width 9 height 12
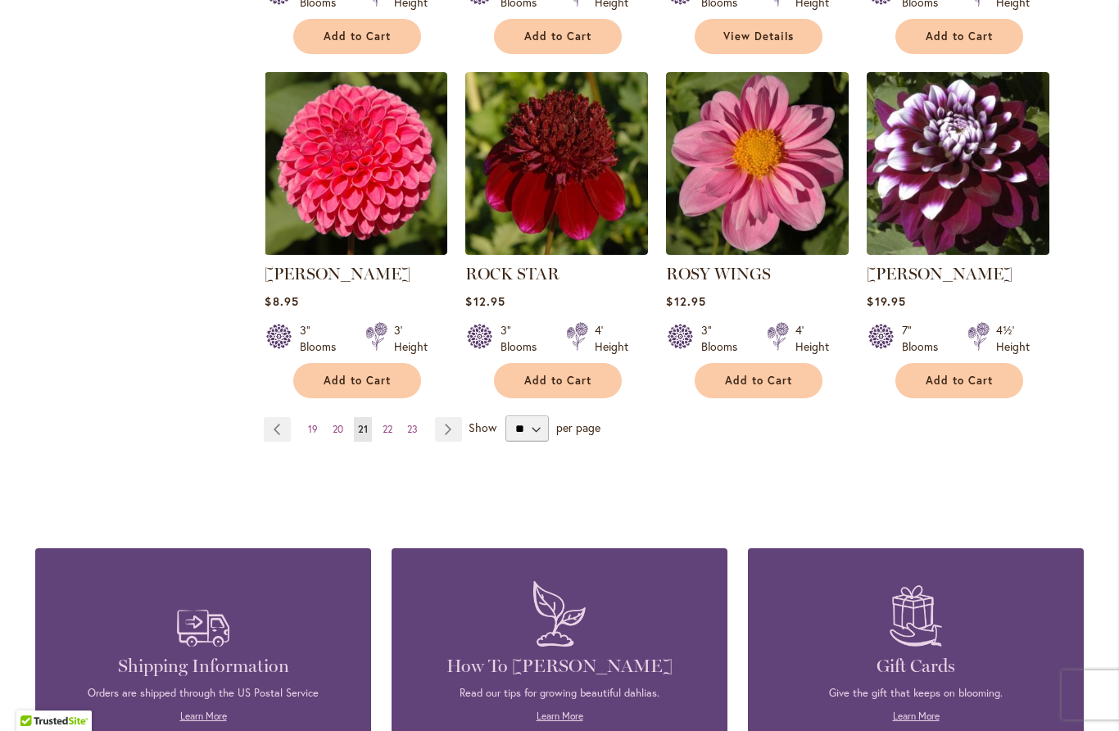
scroll to position [1391, 0]
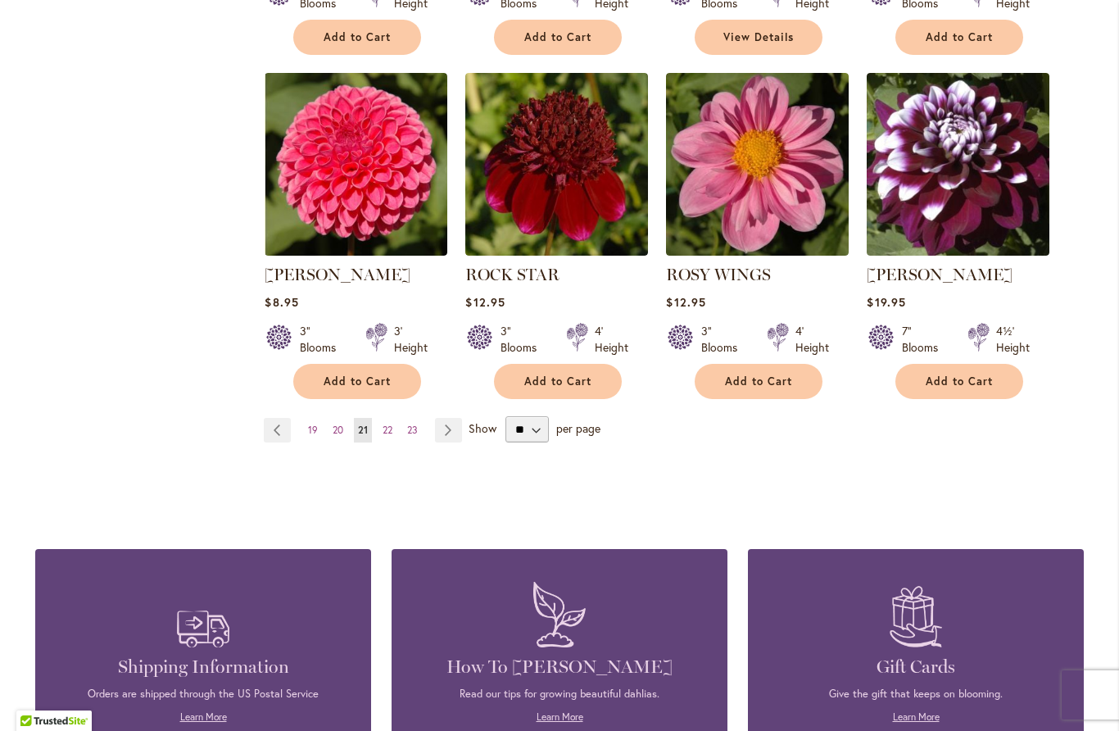
click at [389, 441] on link "Page 22" at bounding box center [387, 430] width 18 height 25
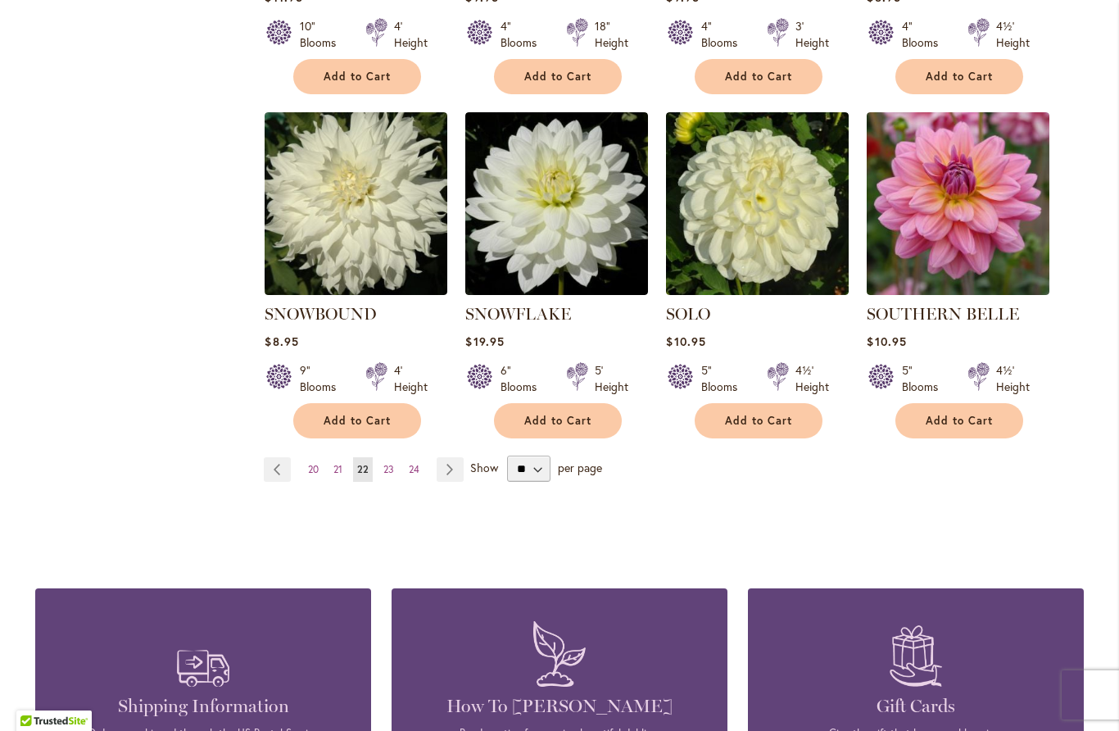
scroll to position [1353, 0]
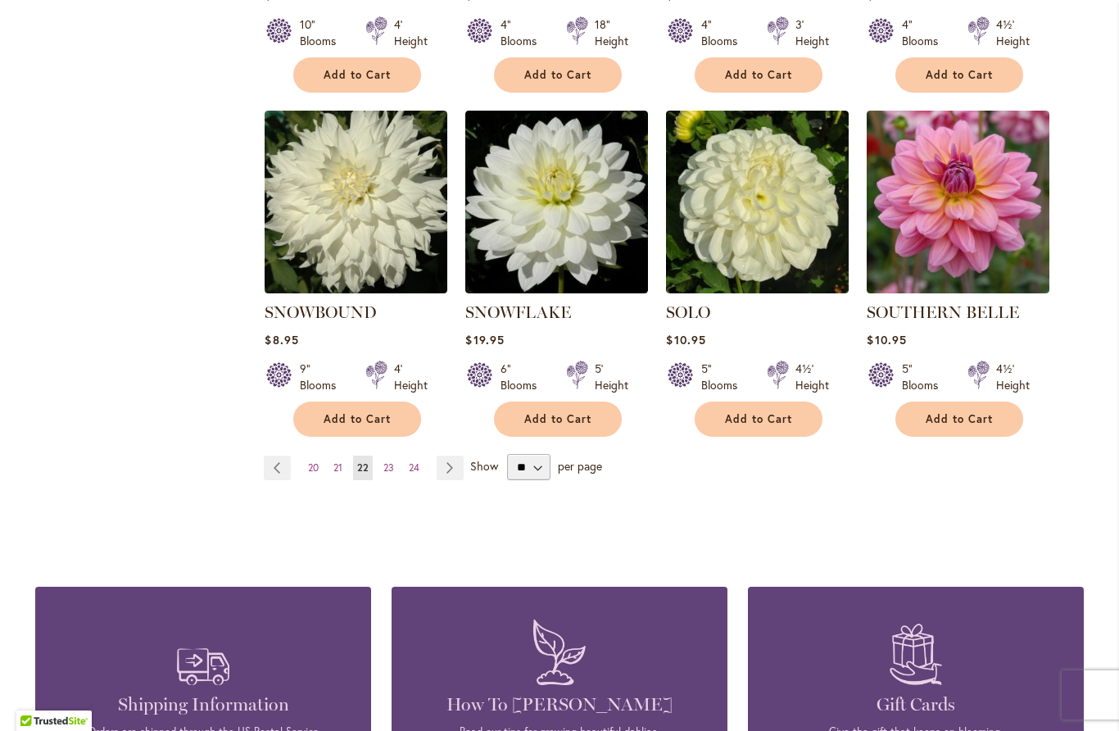
click at [395, 455] on link "Page 23" at bounding box center [388, 467] width 19 height 25
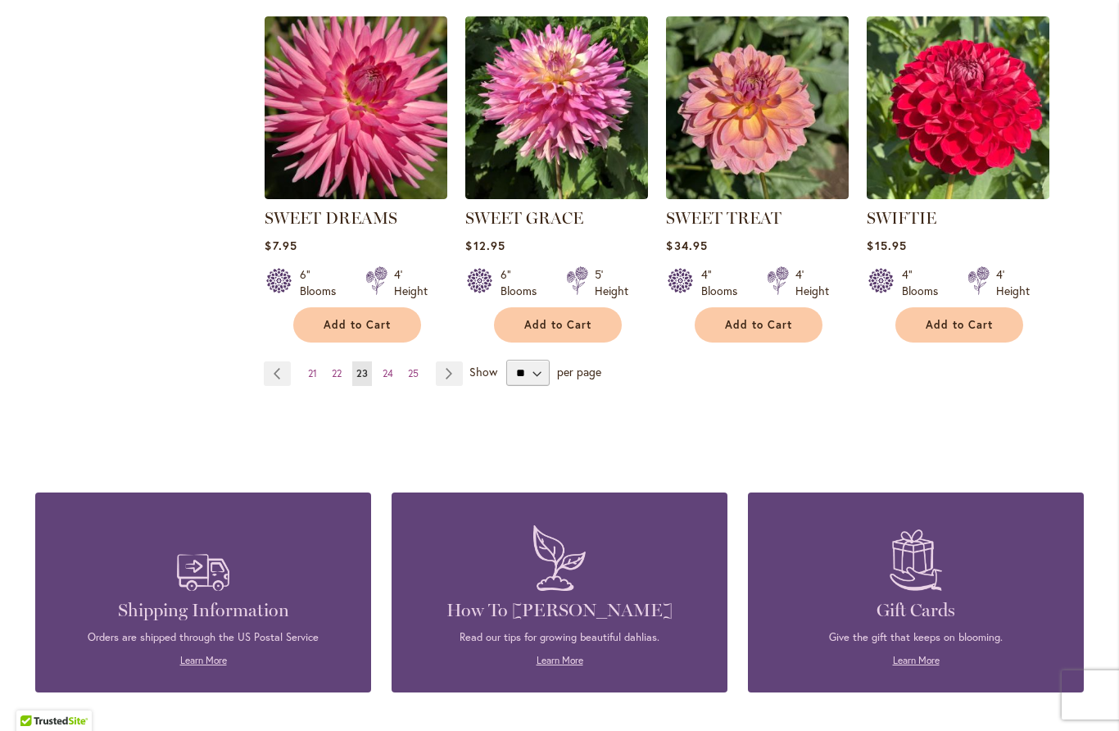
scroll to position [1452, 0]
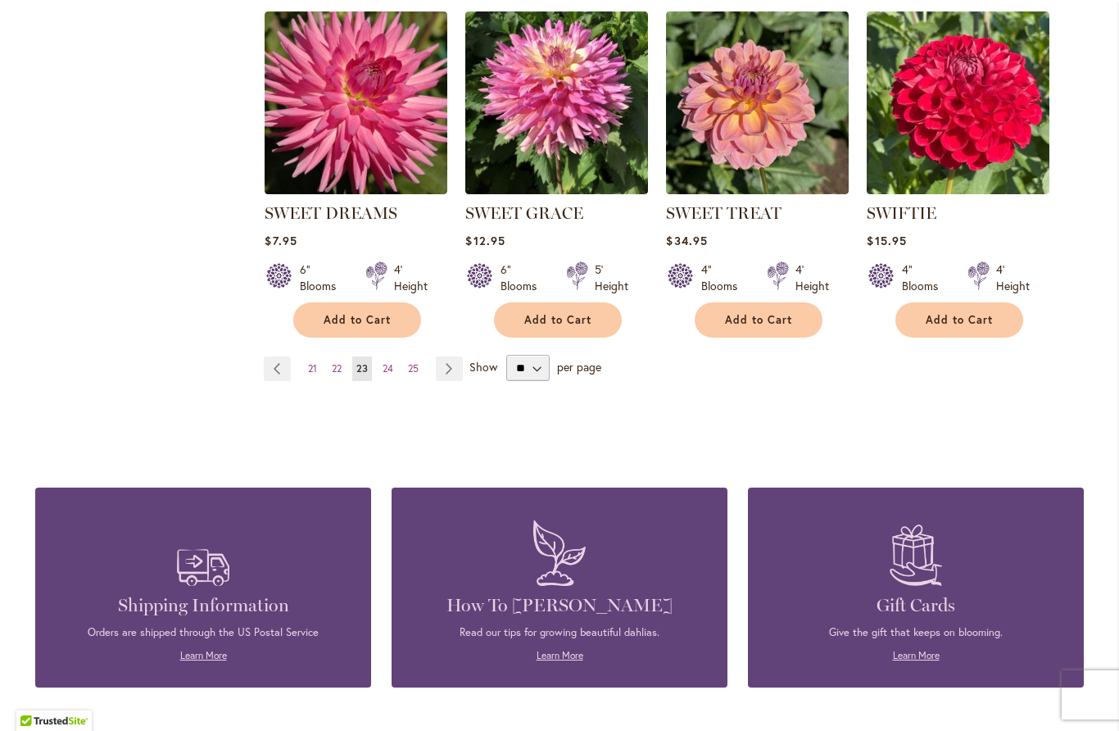
click at [379, 379] on link "Page 24" at bounding box center [387, 368] width 19 height 25
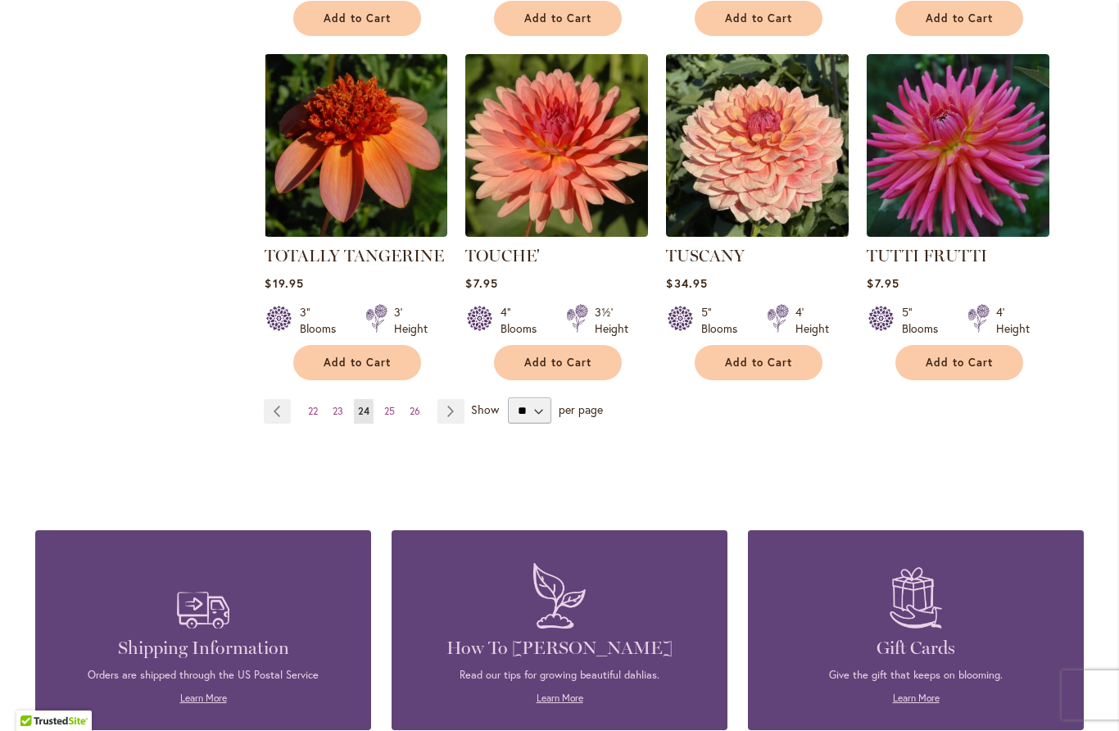
scroll to position [1420, 0]
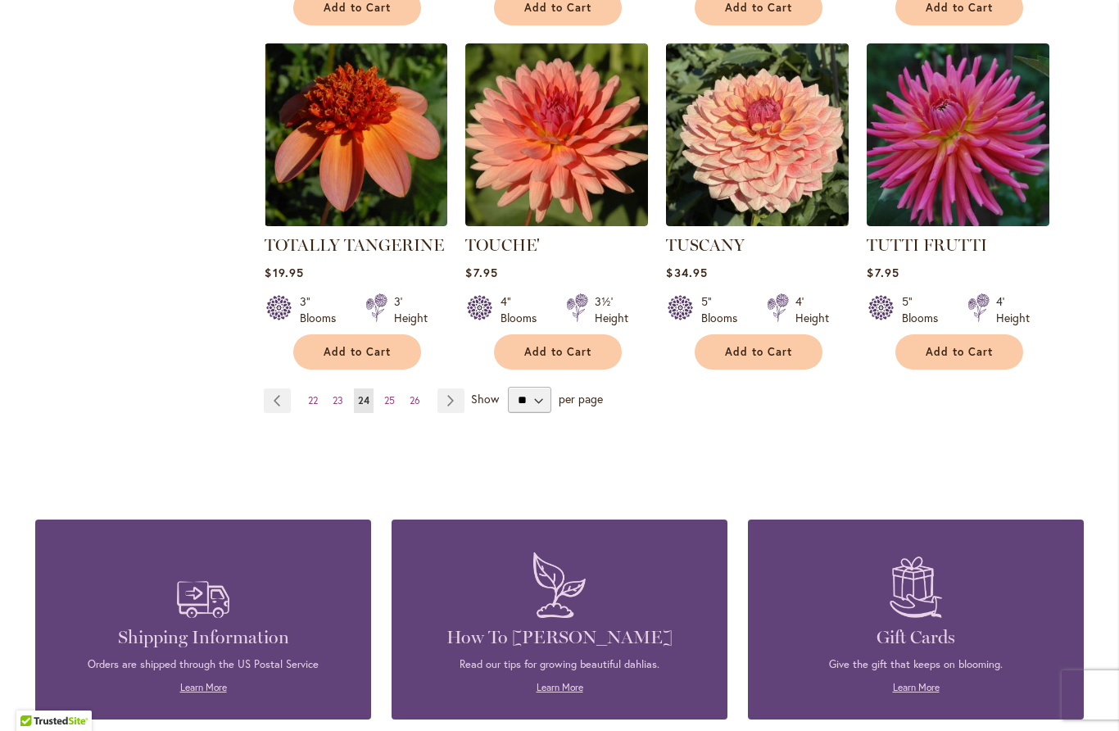
click at [390, 394] on span "25" at bounding box center [389, 400] width 11 height 12
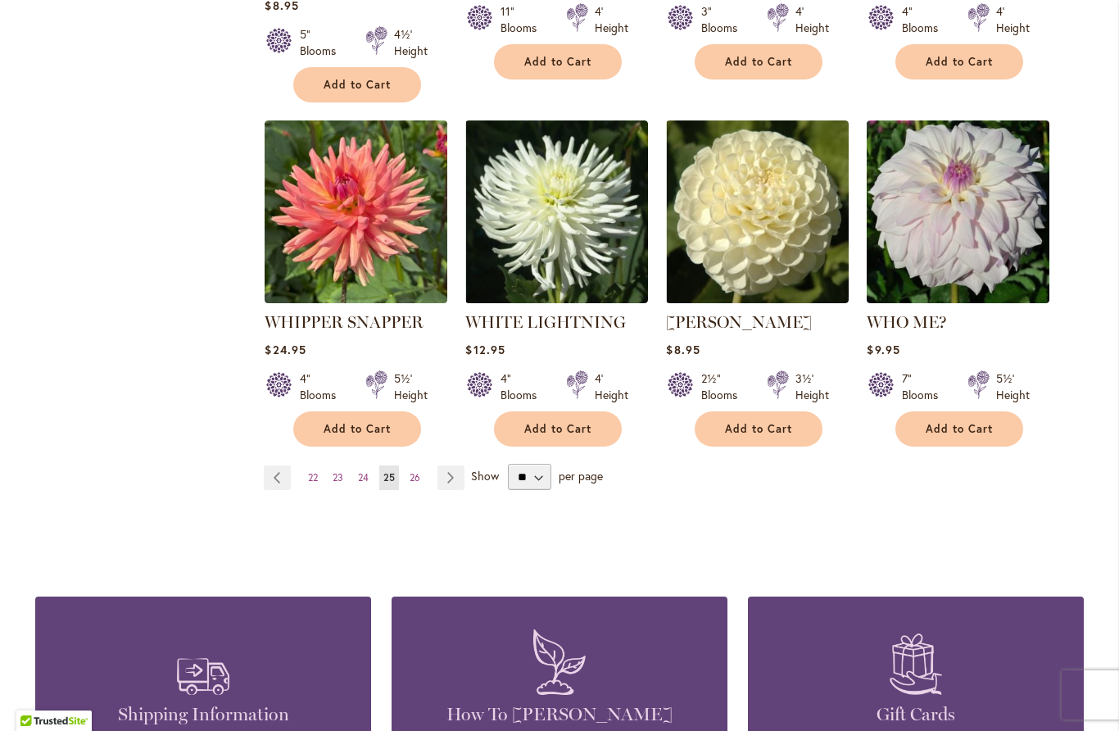
scroll to position [1346, 0]
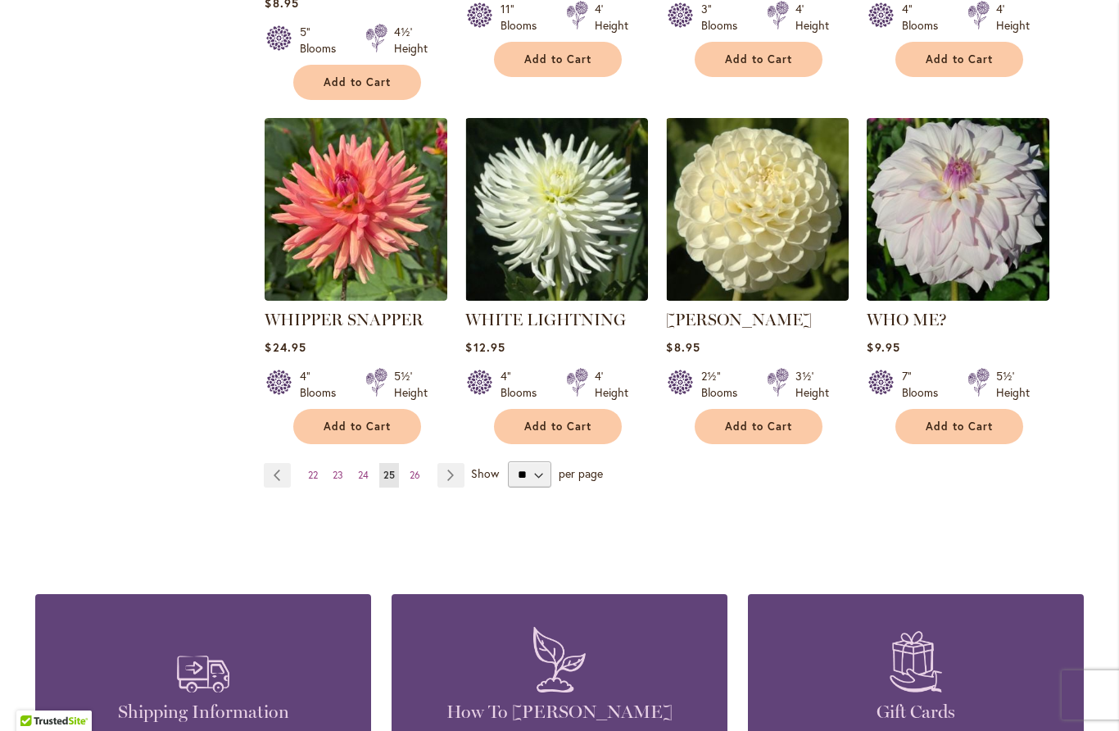
click at [415, 469] on span "26" at bounding box center [415, 475] width 11 height 12
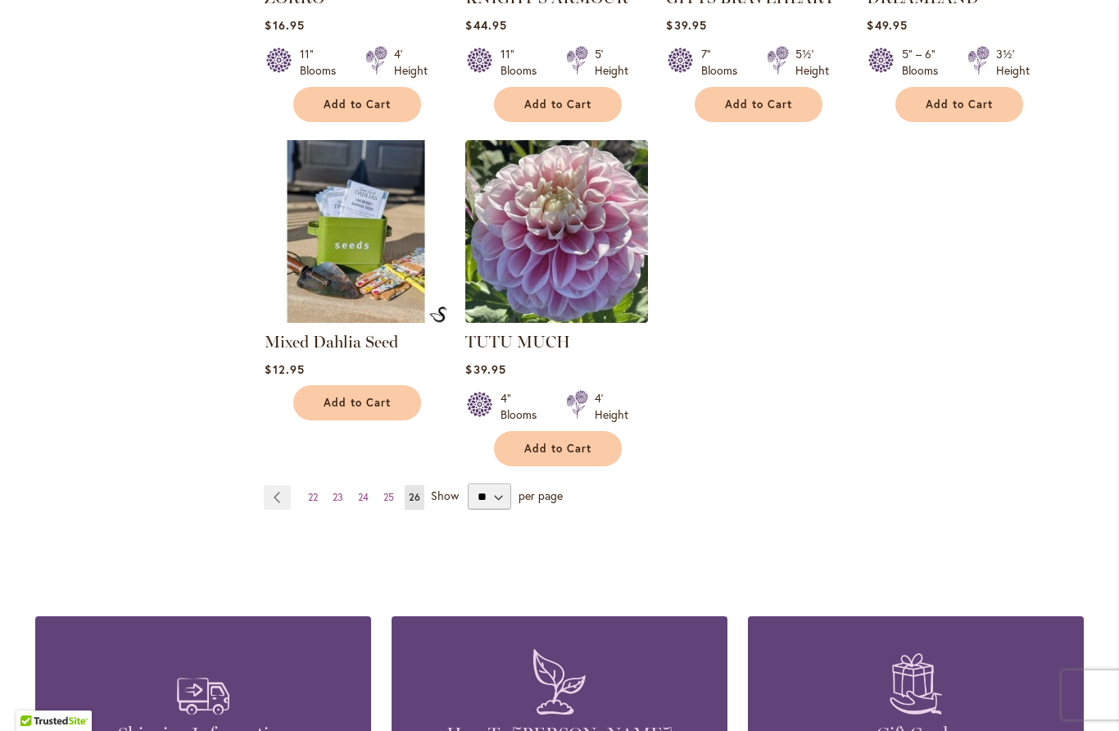
scroll to position [1345, 0]
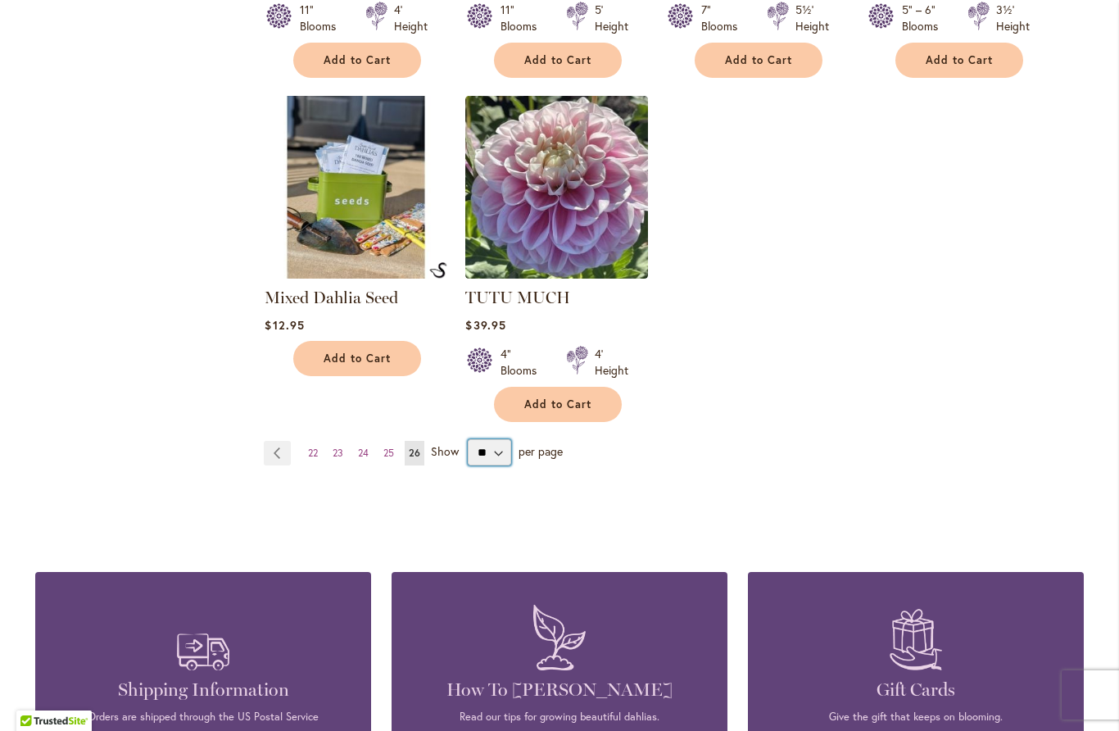
click at [493, 451] on select "** ** ** **" at bounding box center [489, 452] width 43 height 26
select select "**"
